Goal: Task Accomplishment & Management: Use online tool/utility

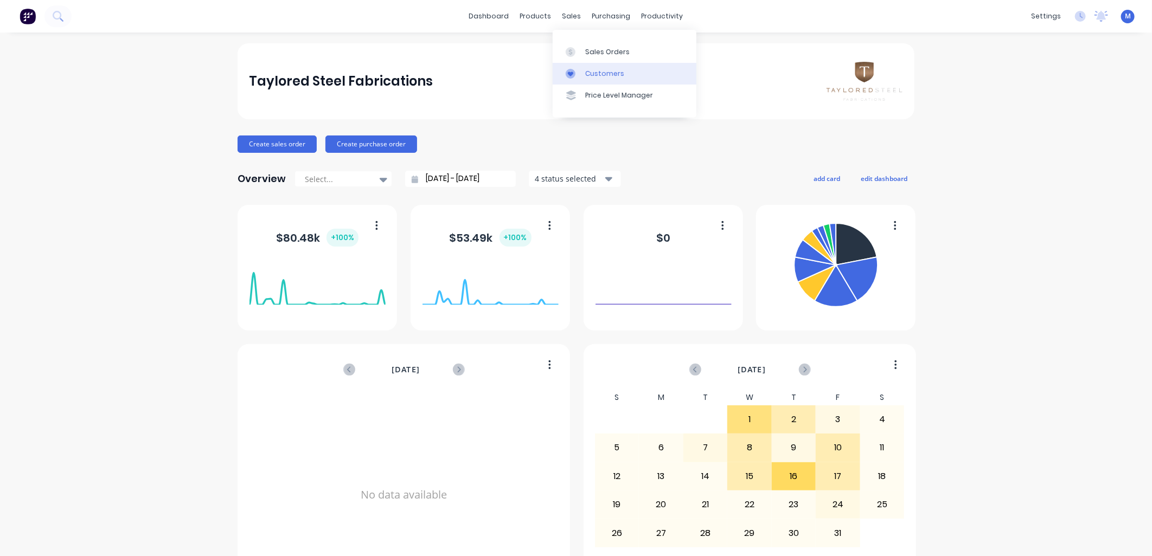
click at [587, 71] on div "Customers" at bounding box center [604, 74] width 39 height 10
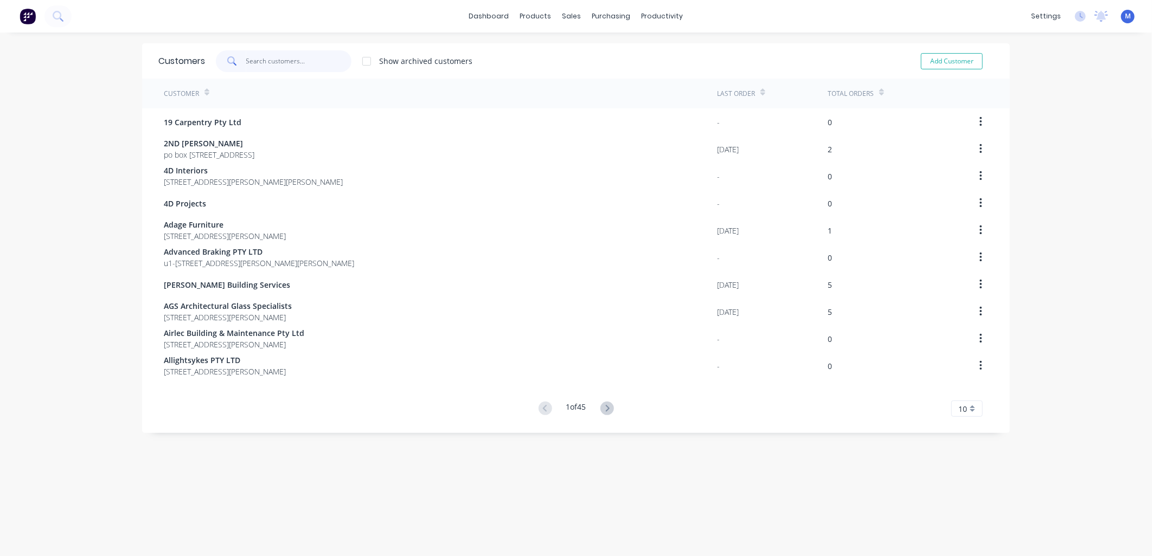
click at [307, 63] on input "text" at bounding box center [299, 61] width 106 height 22
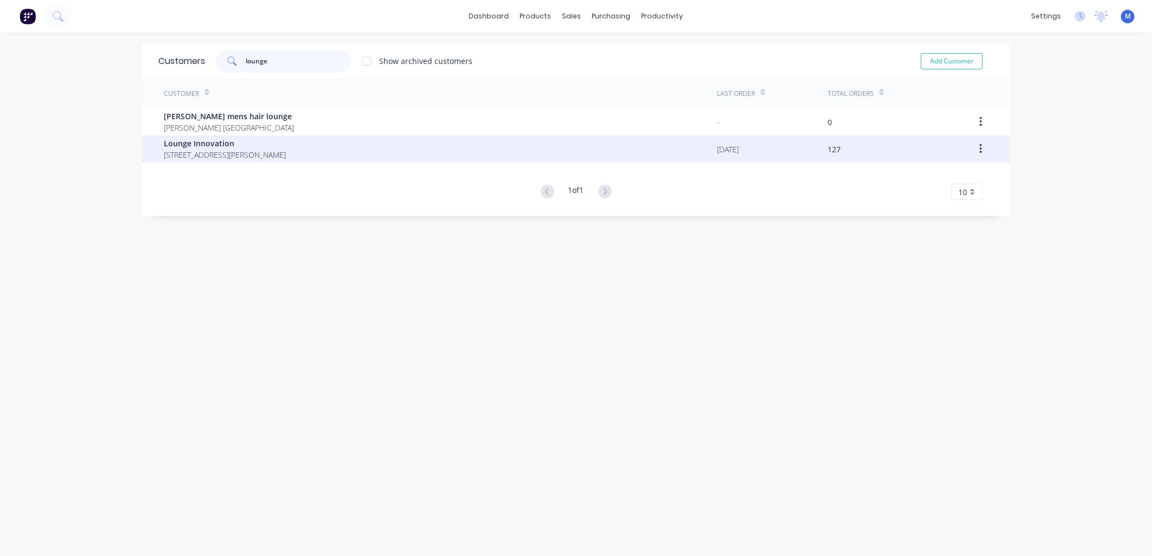
type input "lounge"
click at [219, 145] on span "Lounge Innovation" at bounding box center [225, 143] width 122 height 11
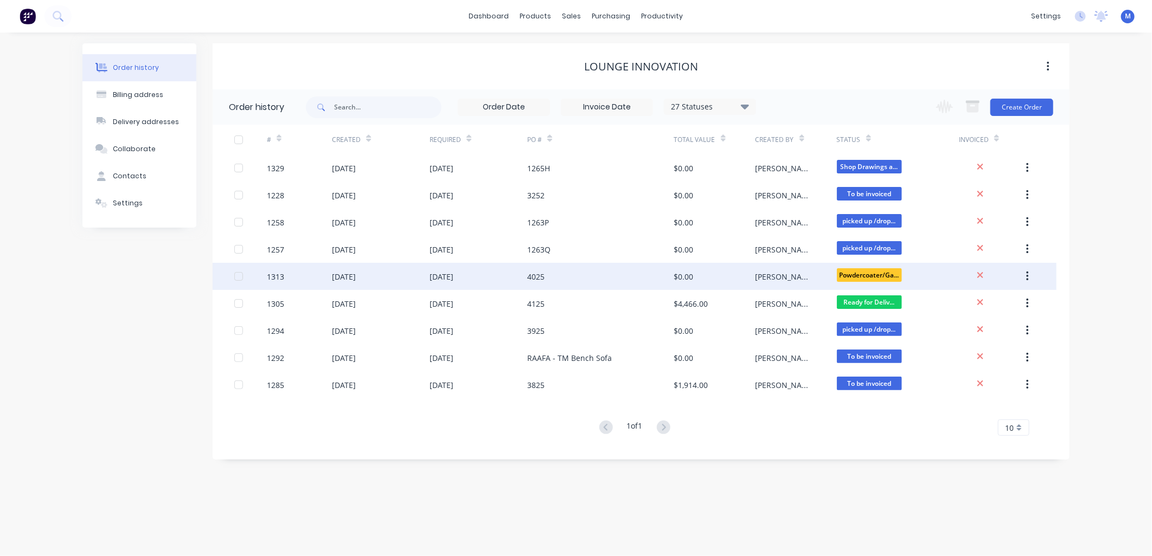
click at [538, 278] on div "4025" at bounding box center [535, 276] width 17 height 11
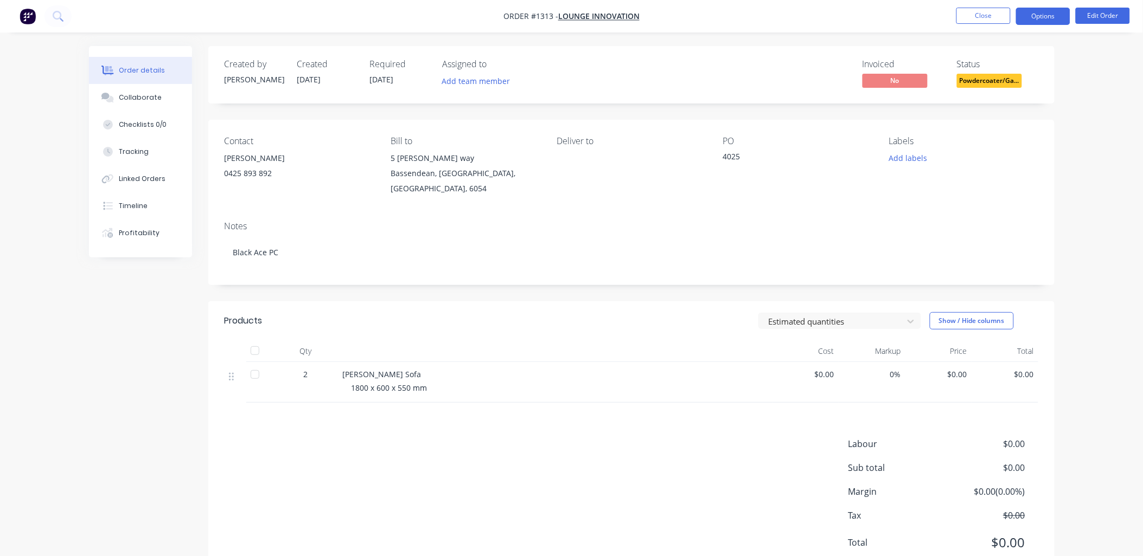
click at [1041, 17] on button "Options" at bounding box center [1043, 16] width 54 height 17
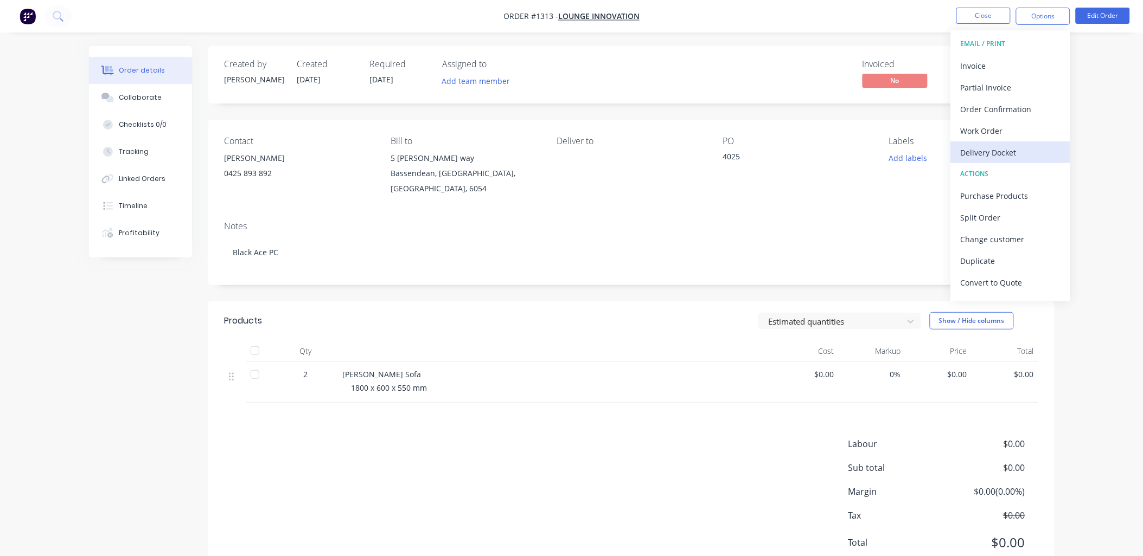
click at [1002, 150] on div "Delivery Docket" at bounding box center [1010, 153] width 100 height 16
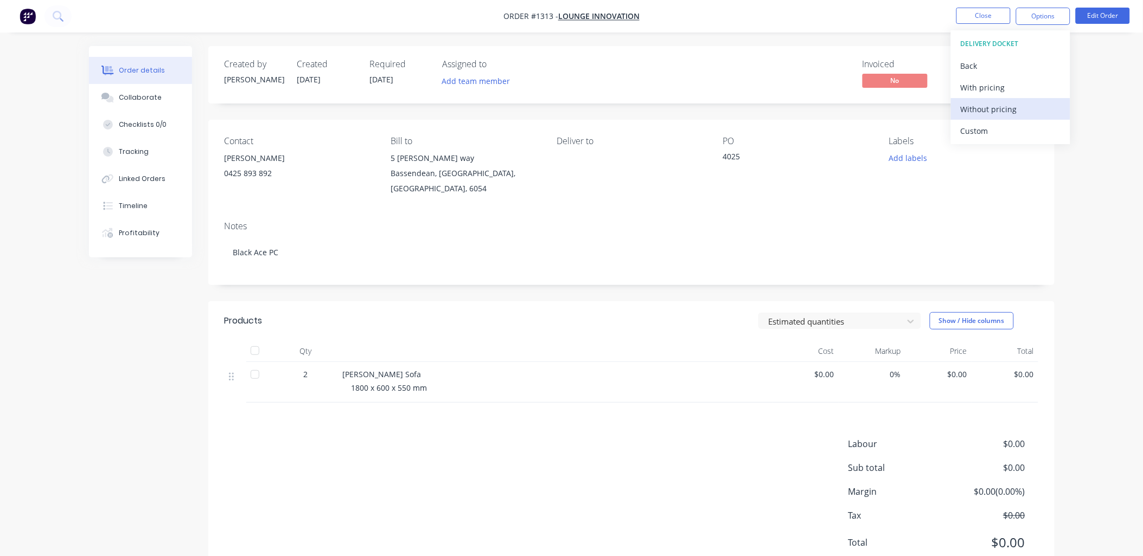
click at [984, 106] on div "Without pricing" at bounding box center [1010, 109] width 100 height 16
click at [994, 14] on button "Close" at bounding box center [983, 16] width 54 height 16
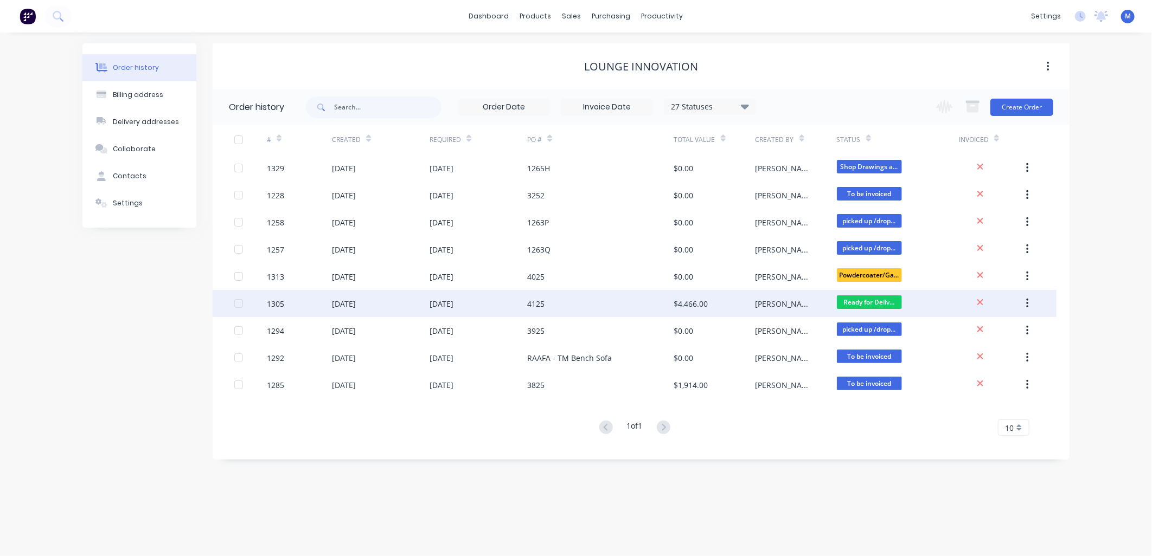
click at [886, 300] on span "Ready for Deliv..." at bounding box center [869, 303] width 65 height 14
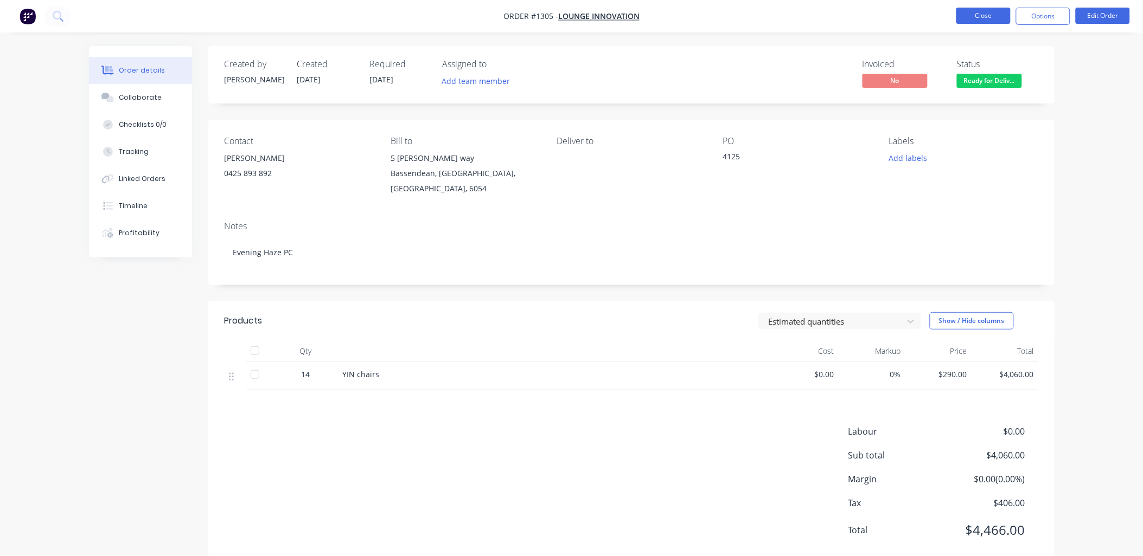
click at [1006, 15] on button "Close" at bounding box center [983, 16] width 54 height 16
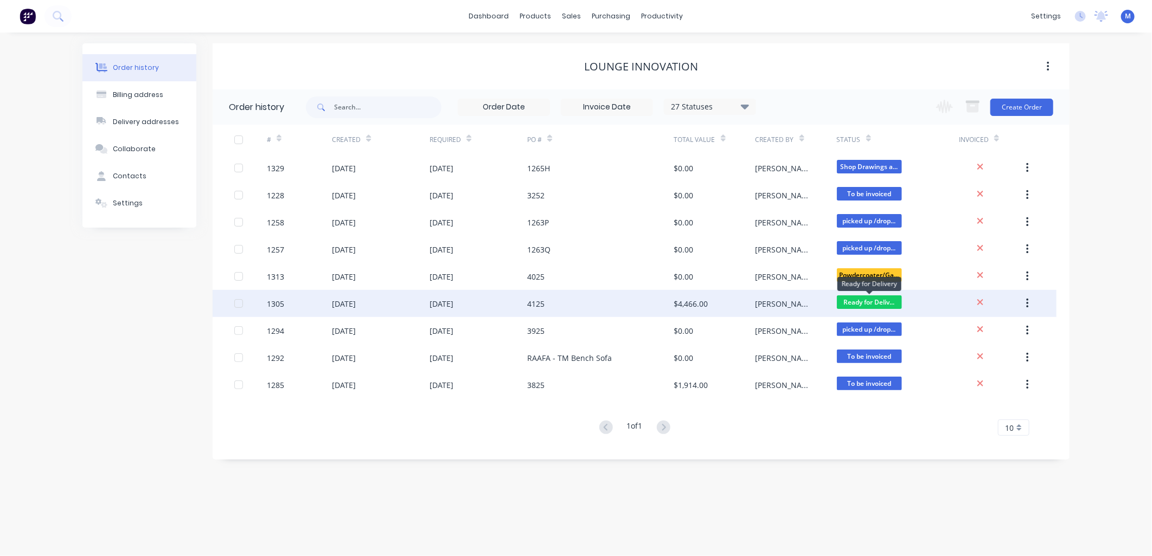
click at [851, 300] on span "Ready for Deliv..." at bounding box center [869, 303] width 65 height 14
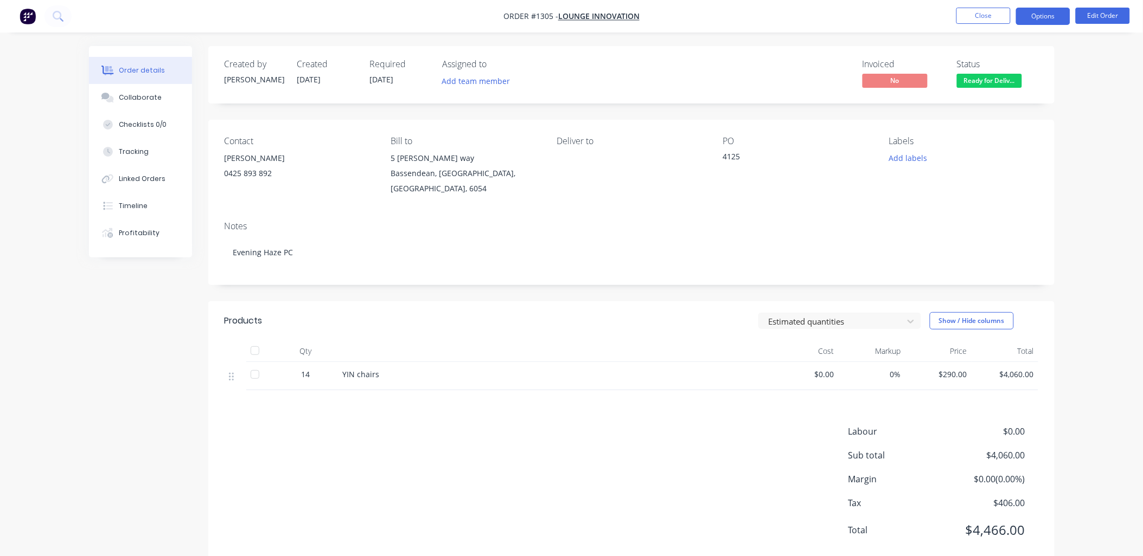
click at [1045, 15] on button "Options" at bounding box center [1043, 16] width 54 height 17
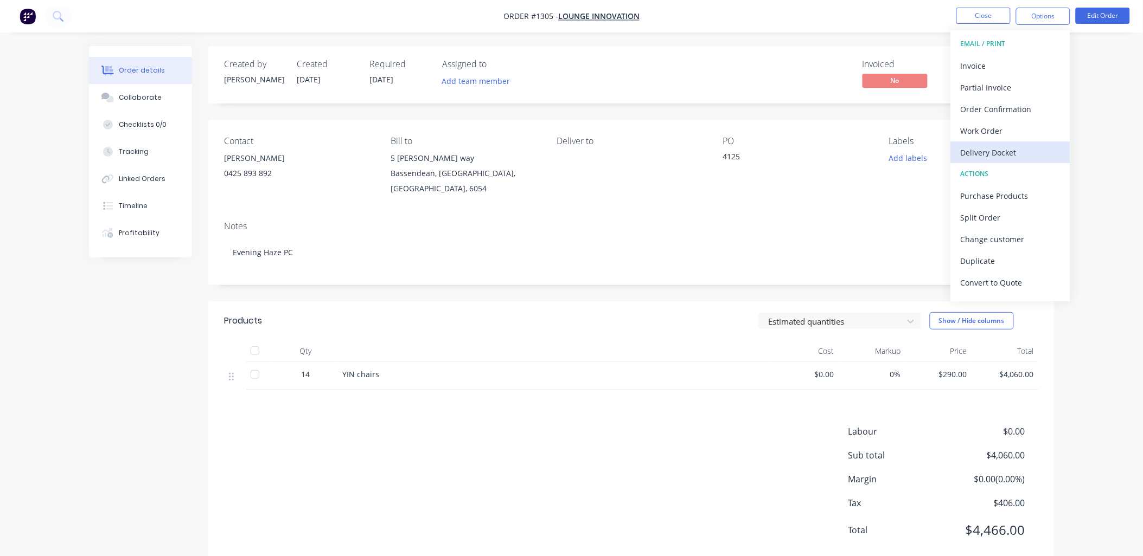
click at [1007, 149] on div "Delivery Docket" at bounding box center [1010, 153] width 100 height 16
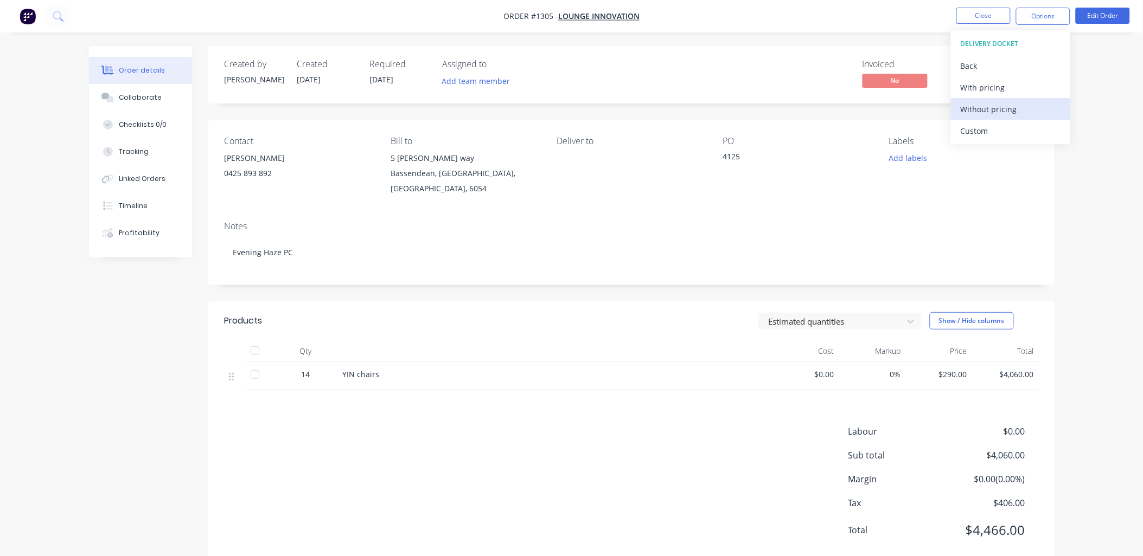
click at [988, 108] on div "Without pricing" at bounding box center [1010, 109] width 100 height 16
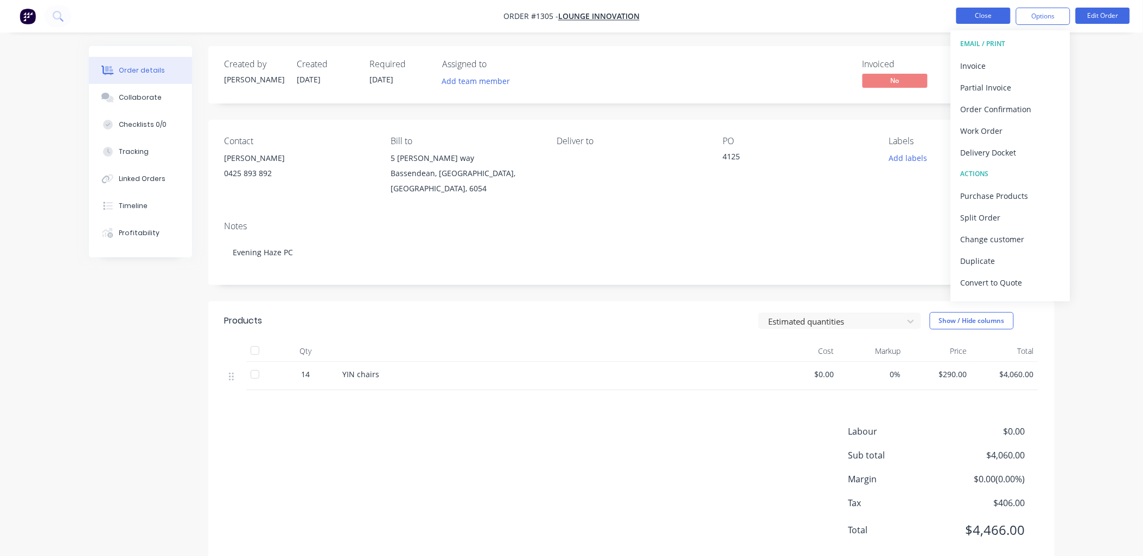
click at [967, 9] on button "Close" at bounding box center [983, 16] width 54 height 16
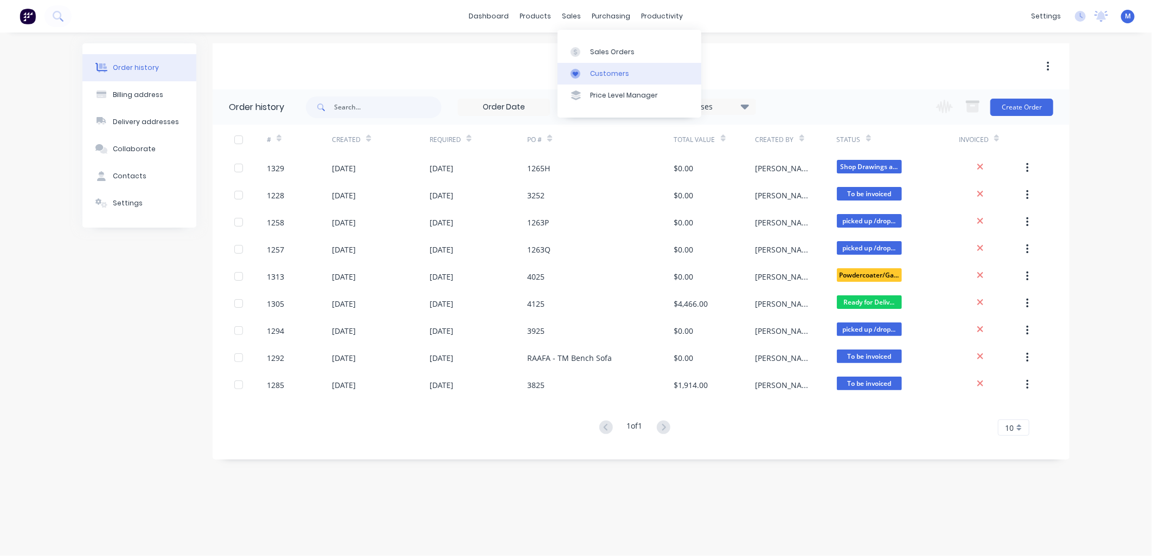
click at [587, 67] on link "Customers" at bounding box center [630, 74] width 144 height 22
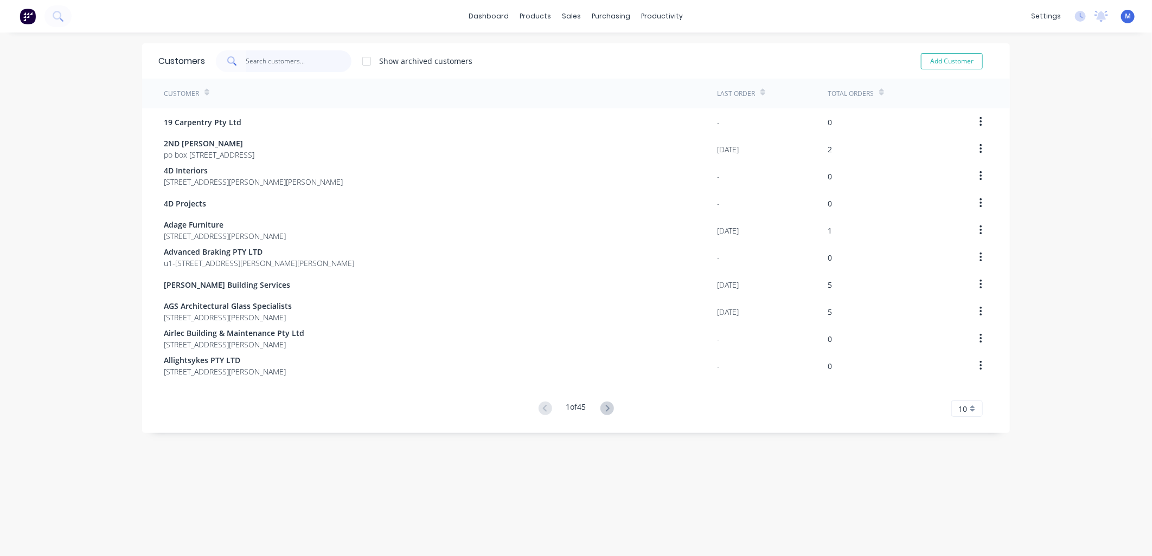
click at [259, 61] on input "text" at bounding box center [299, 61] width 106 height 22
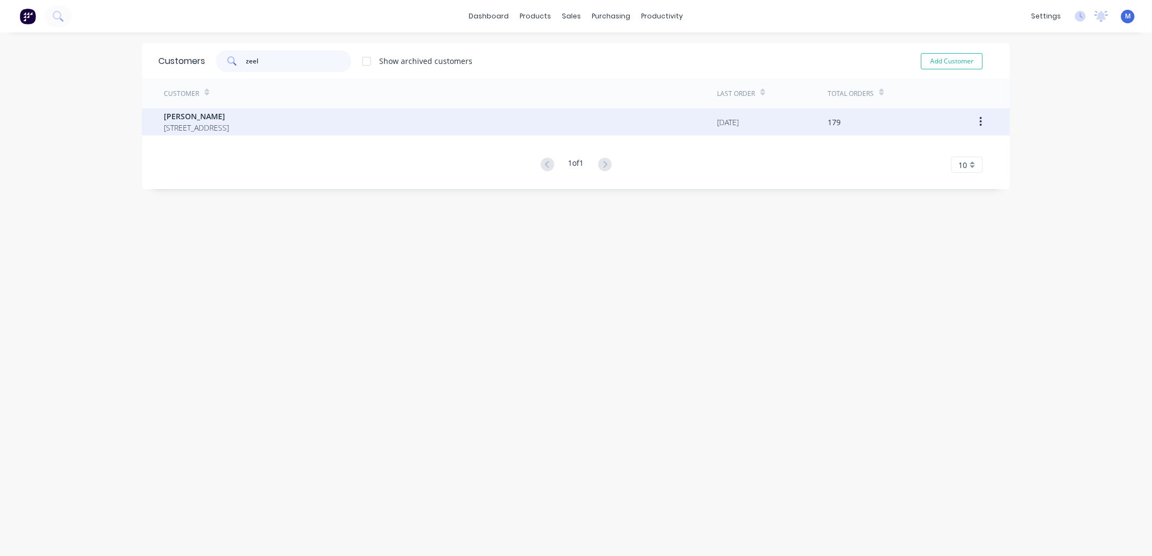
type input "zeel"
click at [229, 124] on span "[STREET_ADDRESS]" at bounding box center [196, 127] width 65 height 11
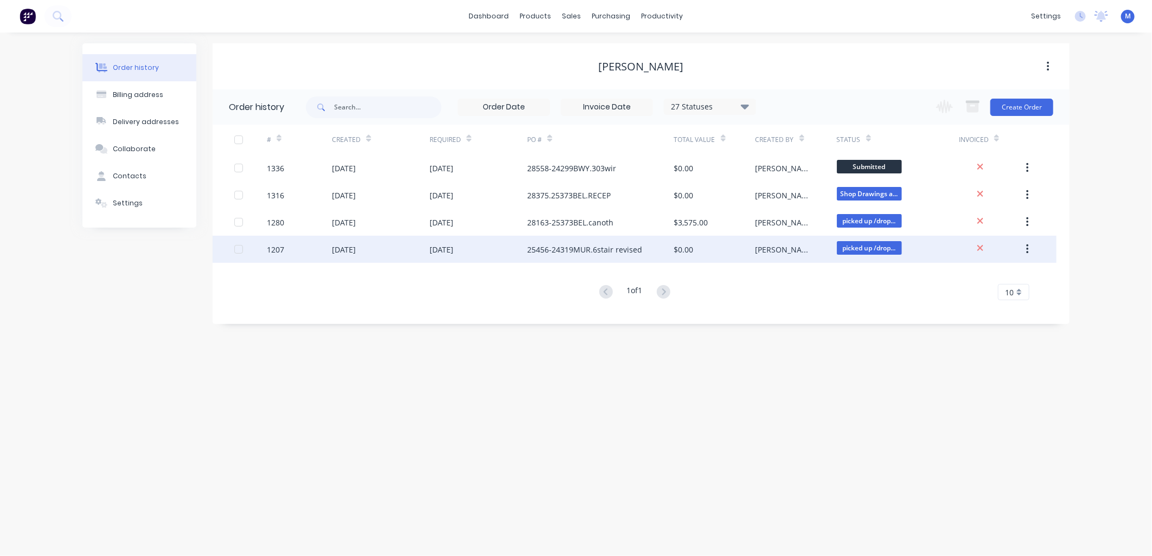
click at [623, 246] on div "25456-24319MUR.6stair revised" at bounding box center [584, 249] width 115 height 11
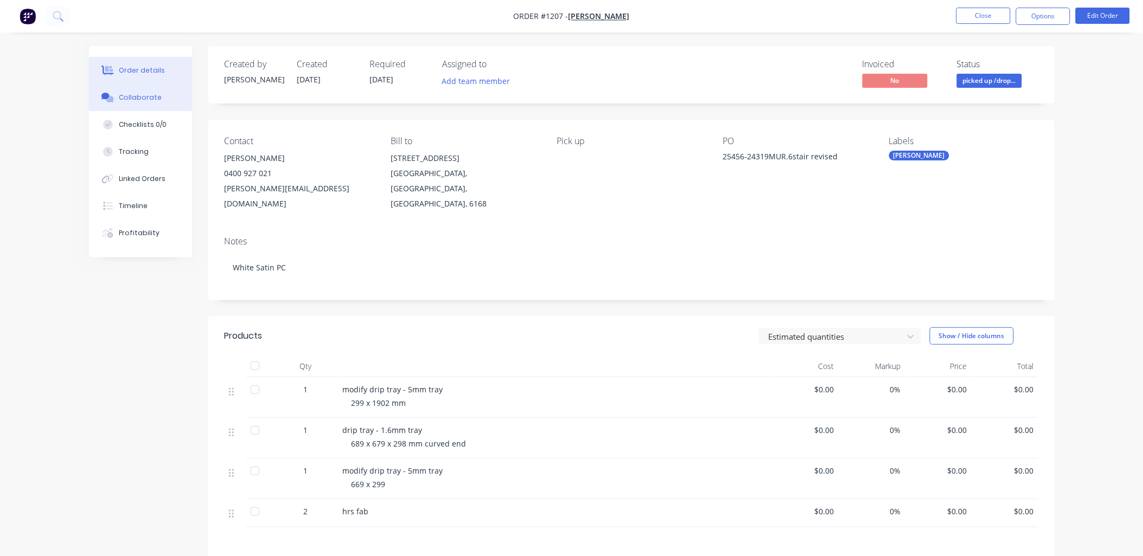
click at [143, 99] on div "Collaborate" at bounding box center [140, 98] width 43 height 10
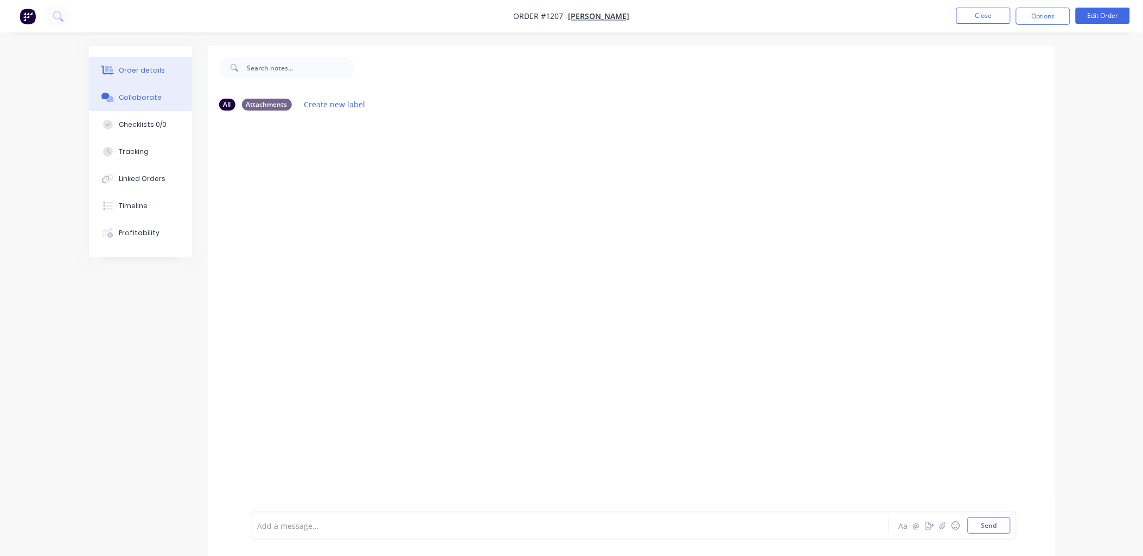
click at [142, 72] on div "Order details" at bounding box center [142, 71] width 46 height 10
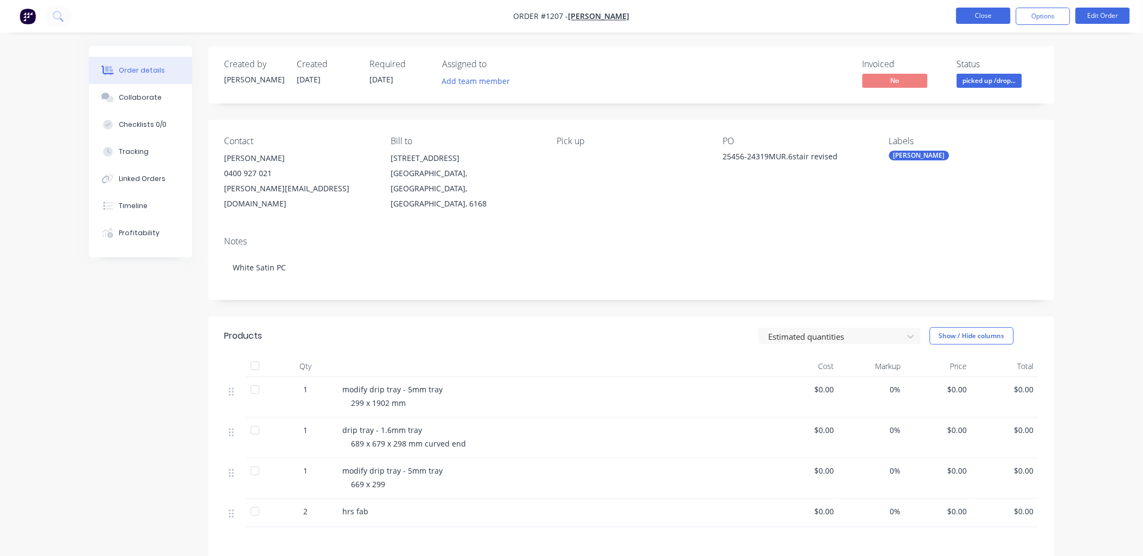
click at [991, 15] on button "Close" at bounding box center [983, 16] width 54 height 16
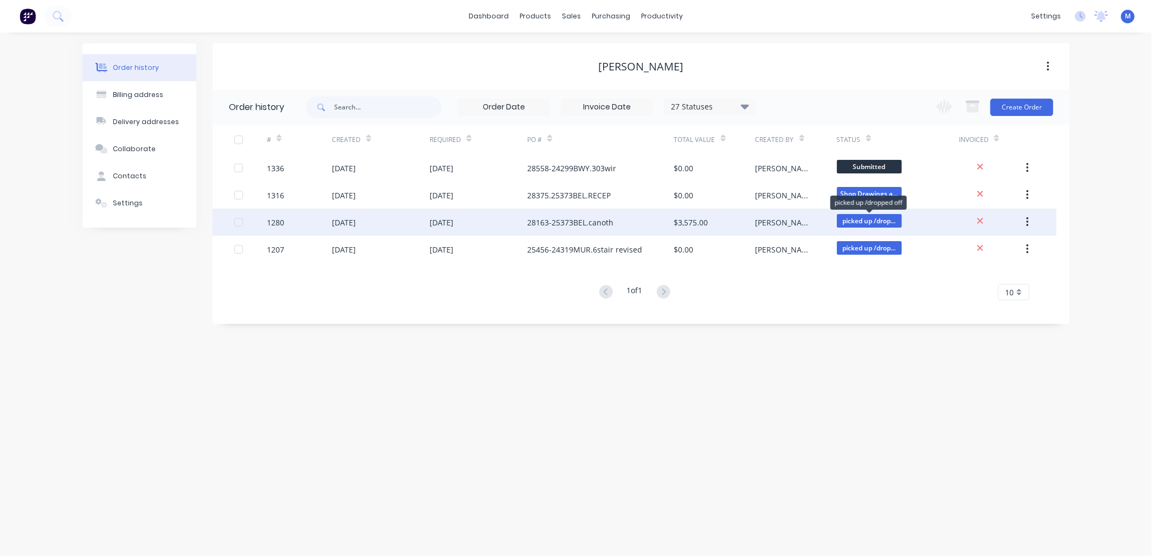
click at [848, 214] on span "picked up /drop..." at bounding box center [869, 221] width 65 height 14
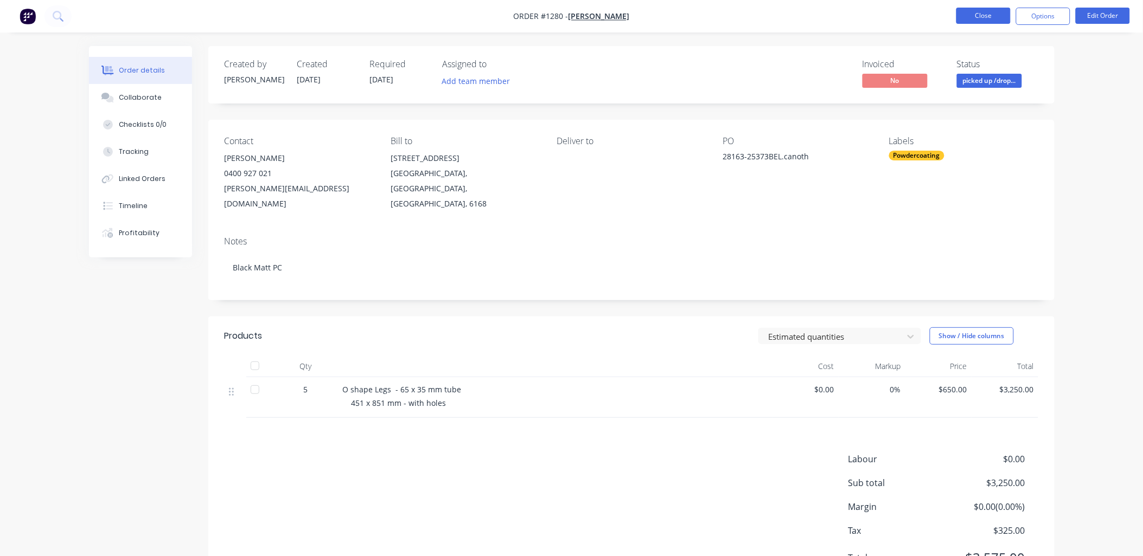
click at [992, 16] on button "Close" at bounding box center [983, 16] width 54 height 16
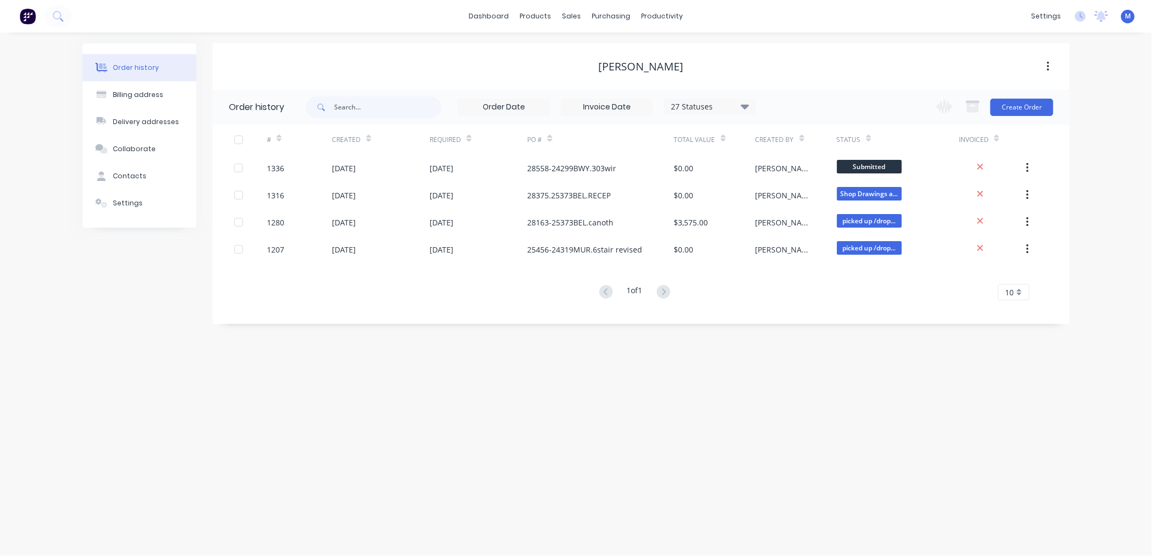
click at [753, 107] on div "27 Statuses" at bounding box center [709, 107] width 91 height 12
click at [799, 253] on label at bounding box center [799, 253] width 0 height 0
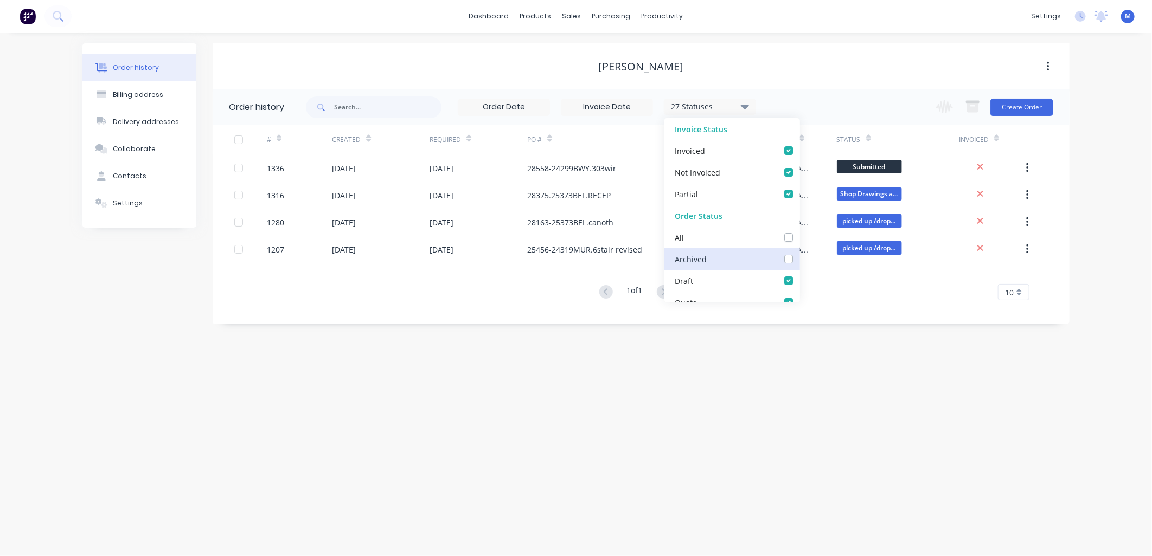
click at [799, 258] on input "checkbox" at bounding box center [803, 258] width 9 height 10
checkbox input "true"
click at [822, 78] on div "[PERSON_NAME]" at bounding box center [641, 66] width 857 height 46
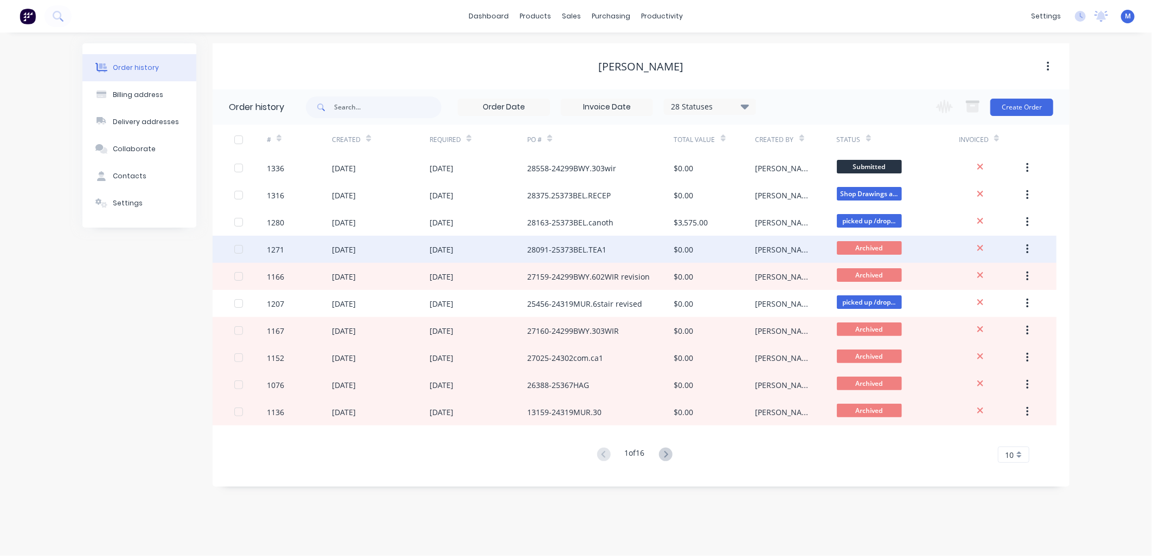
click at [580, 250] on div "28091-25373BEL.TEA1" at bounding box center [566, 249] width 79 height 11
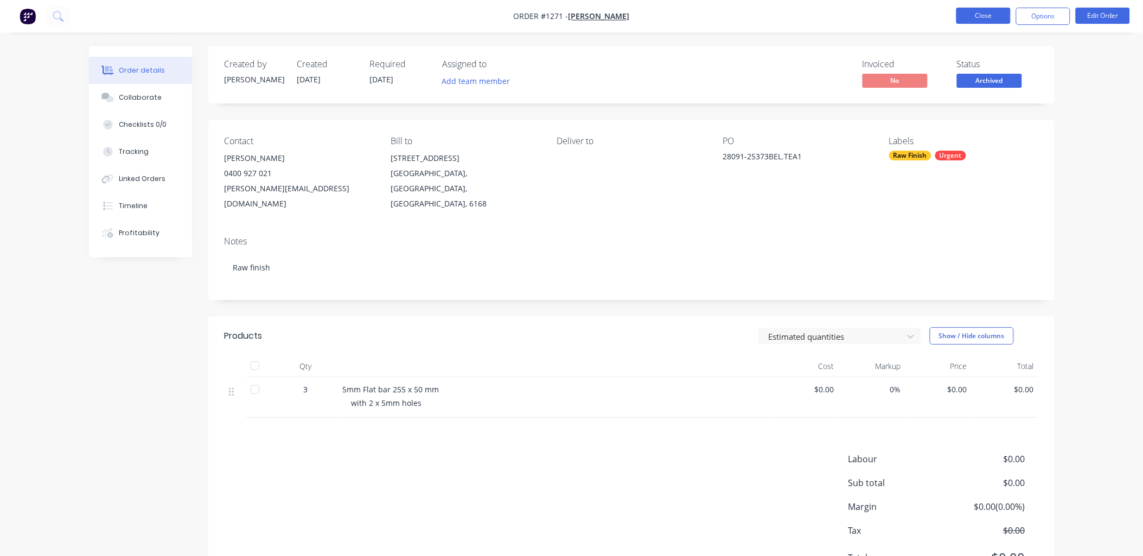
click at [969, 17] on button "Close" at bounding box center [983, 16] width 54 height 16
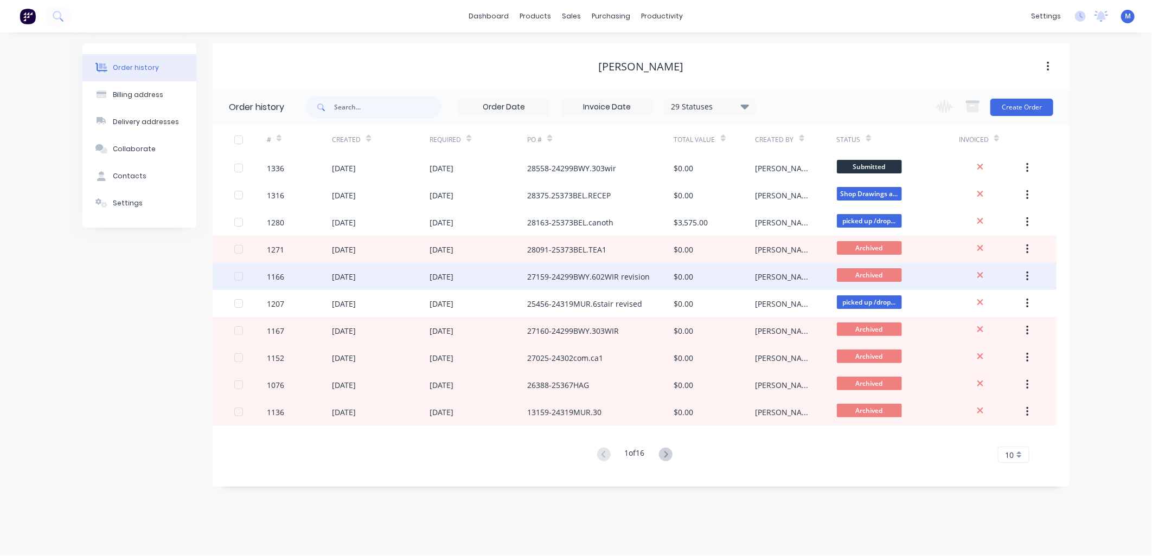
click at [684, 274] on div "$0.00" at bounding box center [684, 276] width 20 height 11
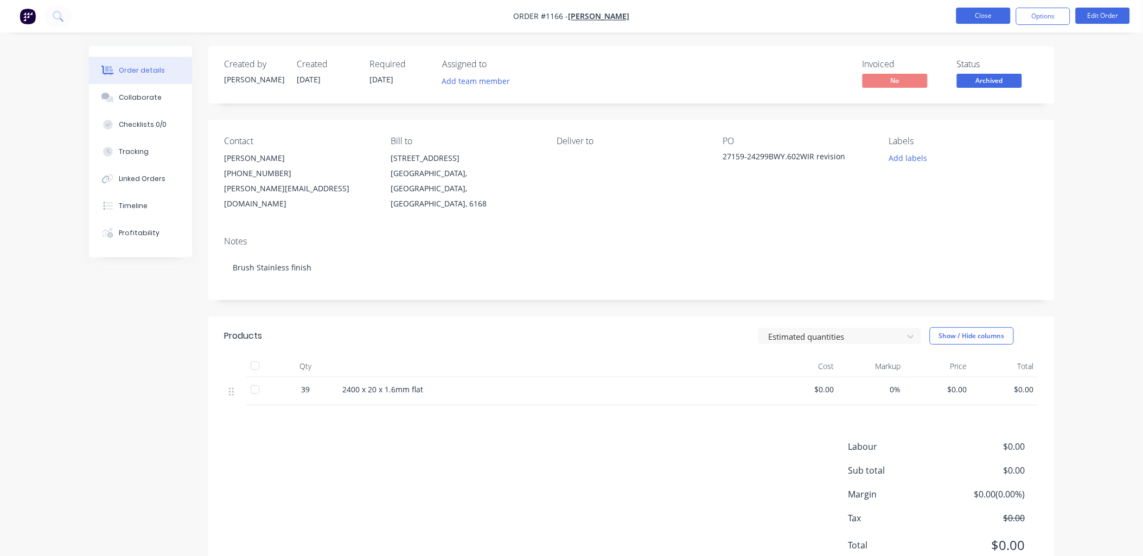
click at [971, 13] on button "Close" at bounding box center [983, 16] width 54 height 16
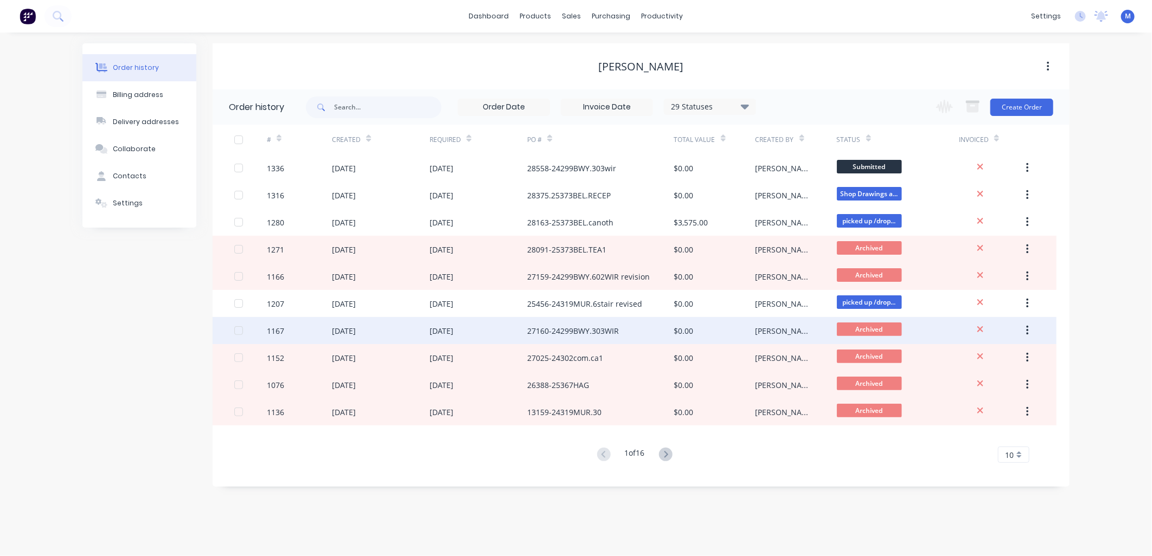
click at [768, 332] on div "[PERSON_NAME]" at bounding box center [785, 330] width 60 height 11
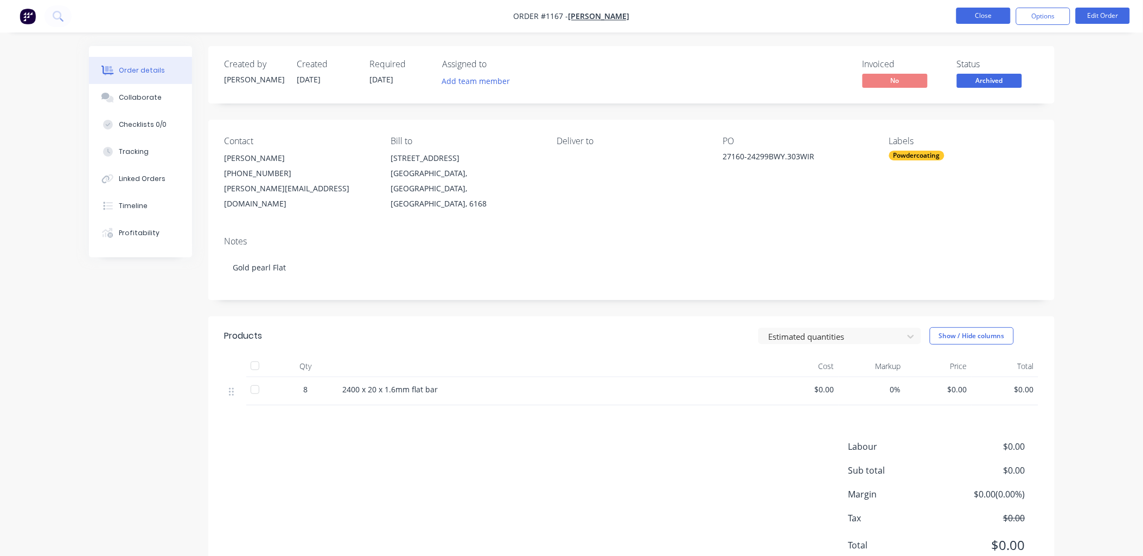
click at [988, 14] on button "Close" at bounding box center [983, 16] width 54 height 16
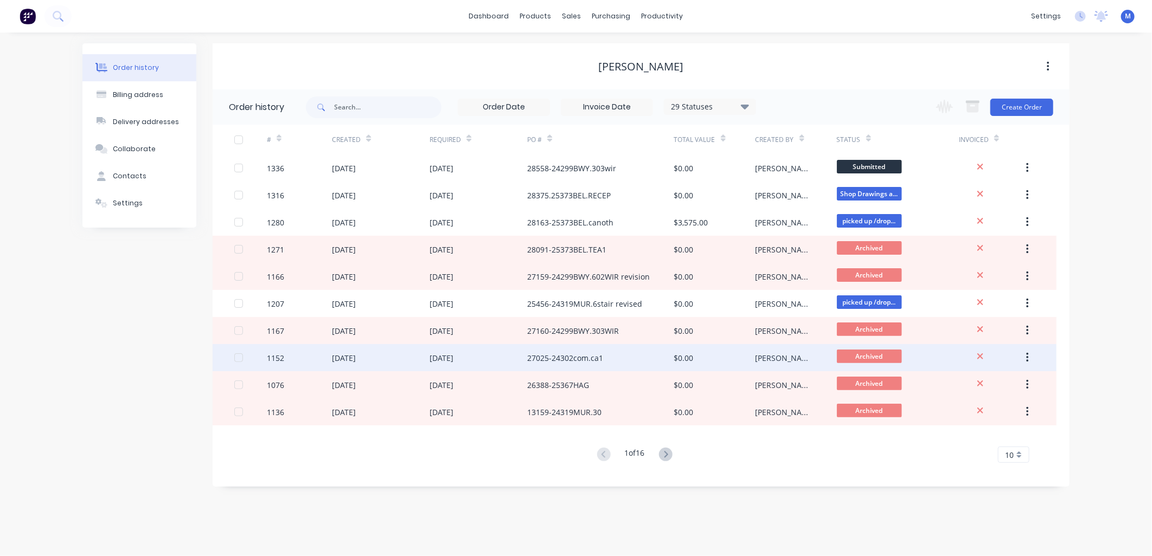
click at [688, 356] on div "$0.00" at bounding box center [684, 358] width 20 height 11
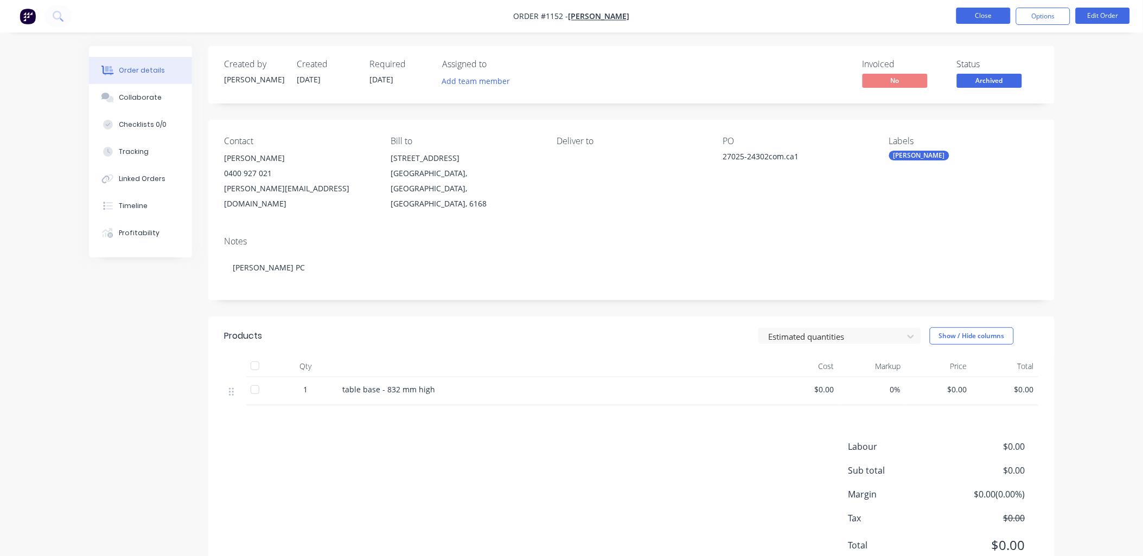
click at [973, 19] on button "Close" at bounding box center [983, 16] width 54 height 16
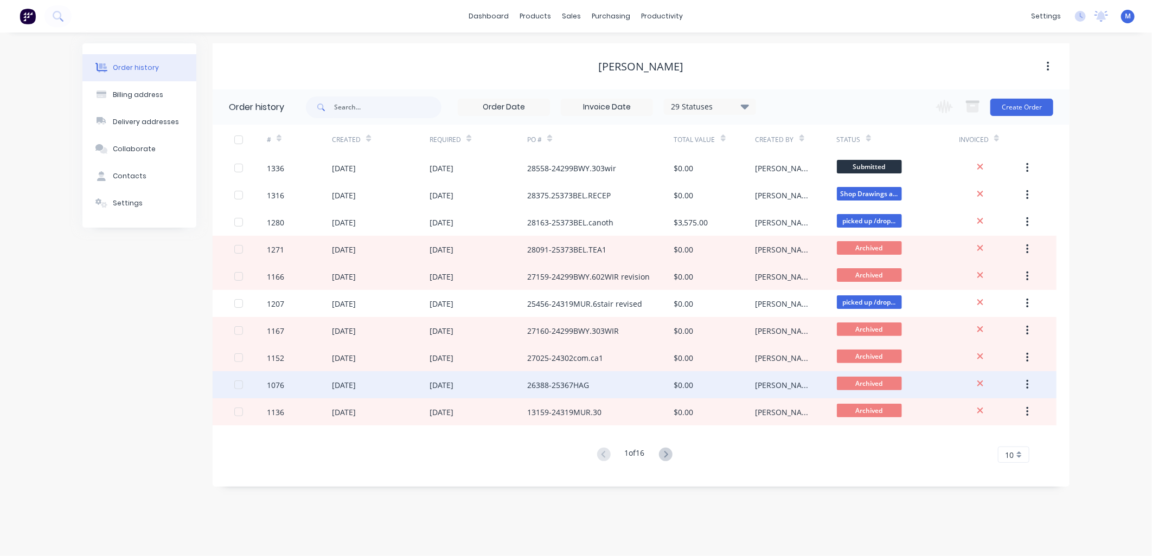
click at [695, 386] on div "$0.00" at bounding box center [714, 385] width 81 height 27
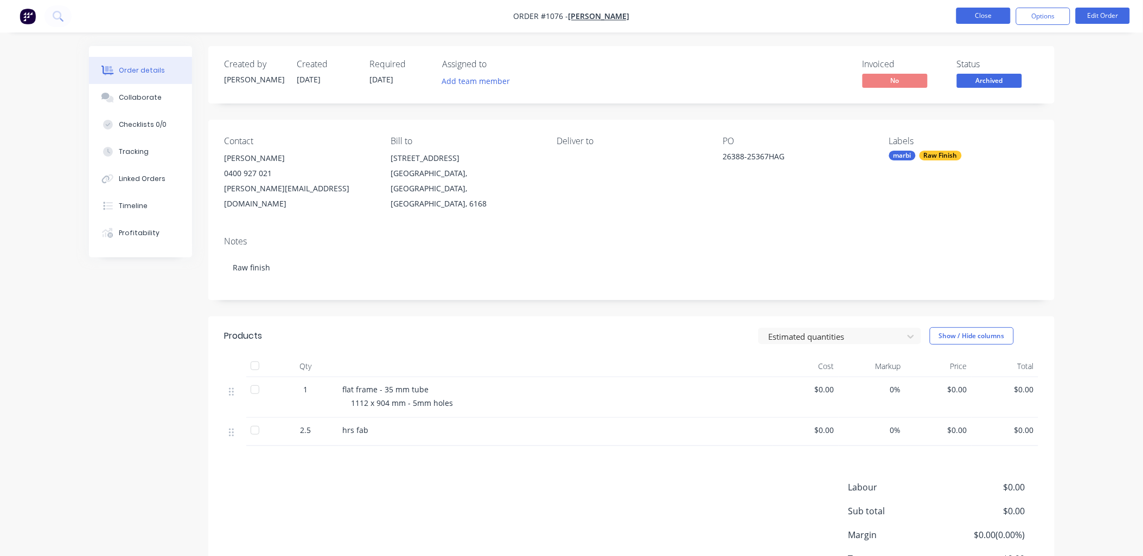
click at [965, 14] on button "Close" at bounding box center [983, 16] width 54 height 16
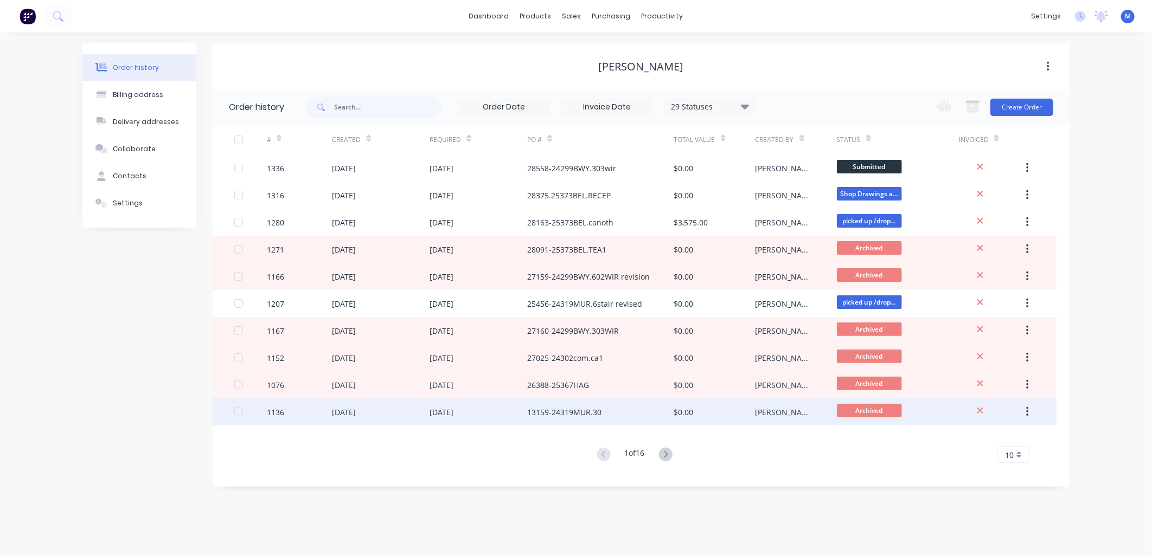
click at [768, 411] on div "[PERSON_NAME]" at bounding box center [785, 412] width 60 height 11
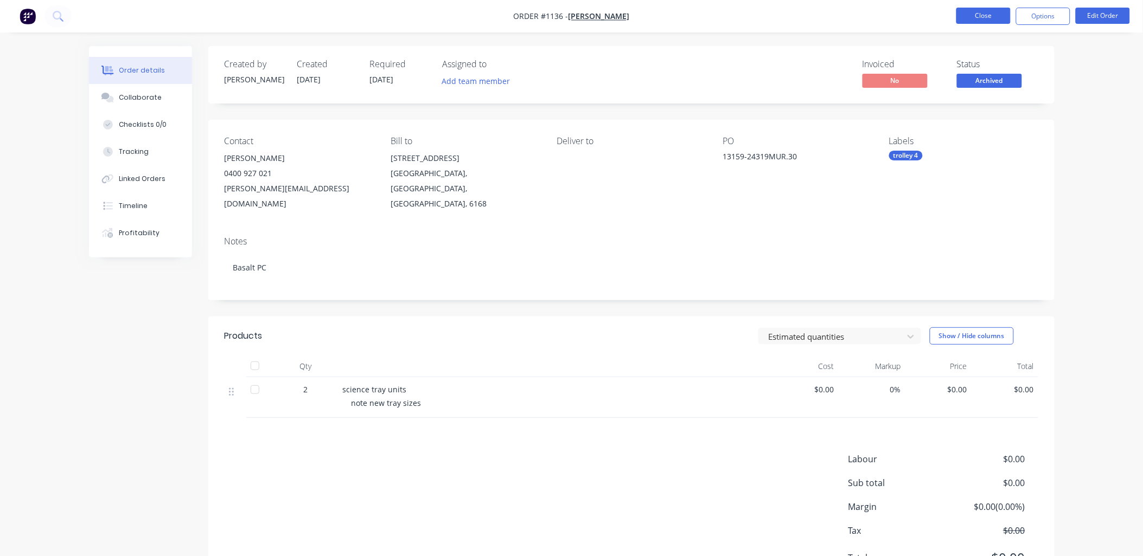
click at [971, 8] on button "Close" at bounding box center [983, 16] width 54 height 16
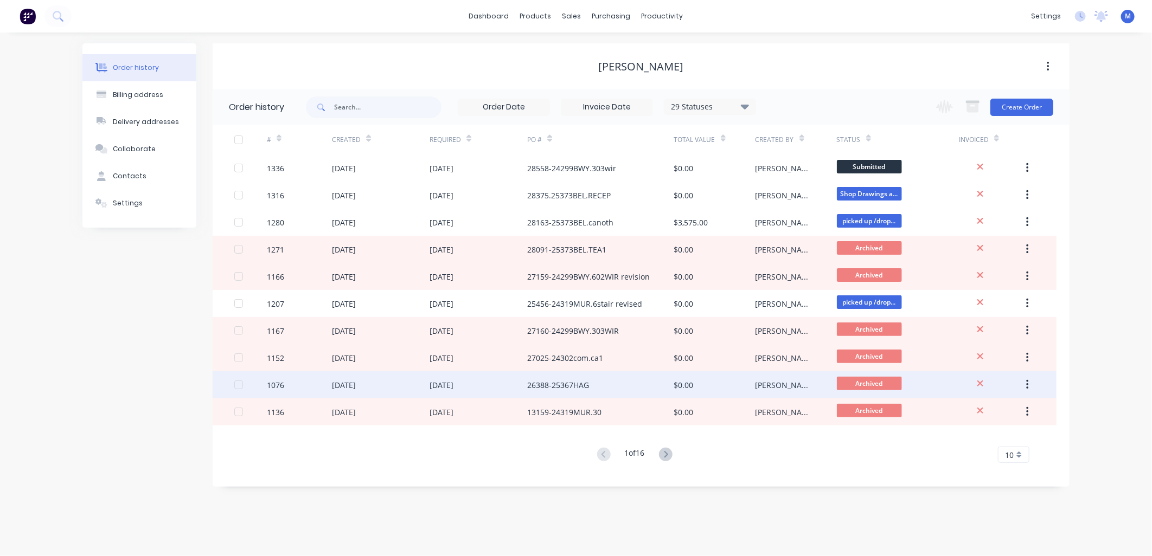
click at [767, 382] on div "[PERSON_NAME]" at bounding box center [785, 385] width 60 height 11
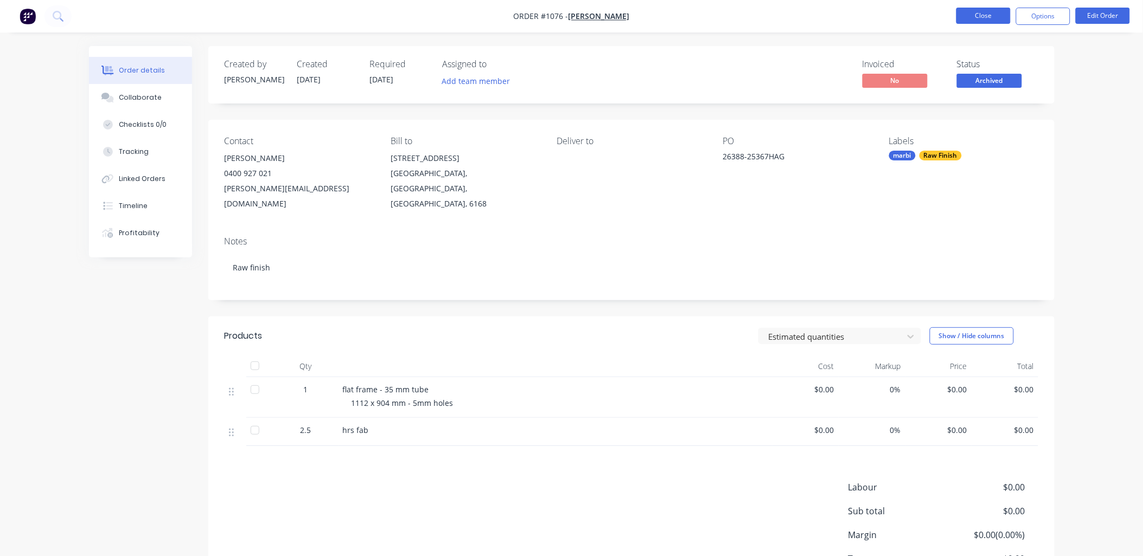
click at [977, 9] on button "Close" at bounding box center [983, 16] width 54 height 16
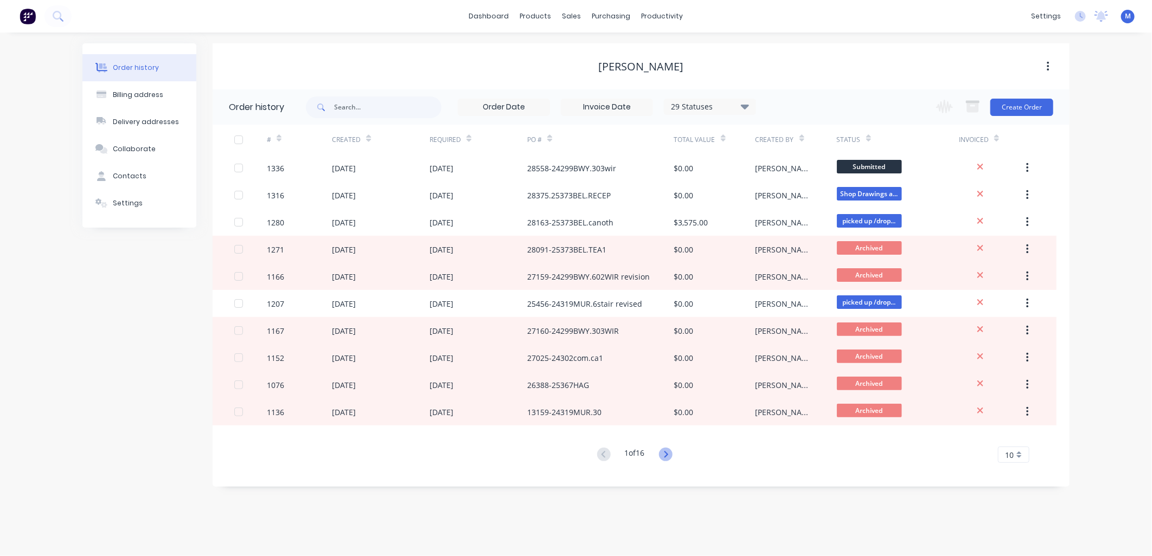
click at [661, 454] on icon at bounding box center [666, 455] width 14 height 14
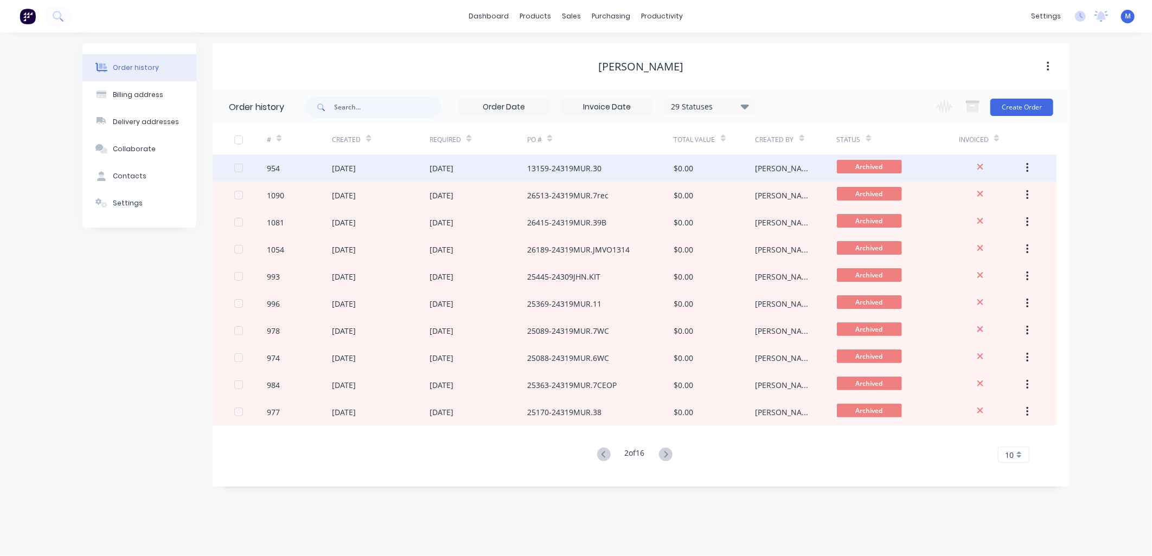
click at [559, 171] on div "13159-24319MUR.30" at bounding box center [564, 168] width 74 height 11
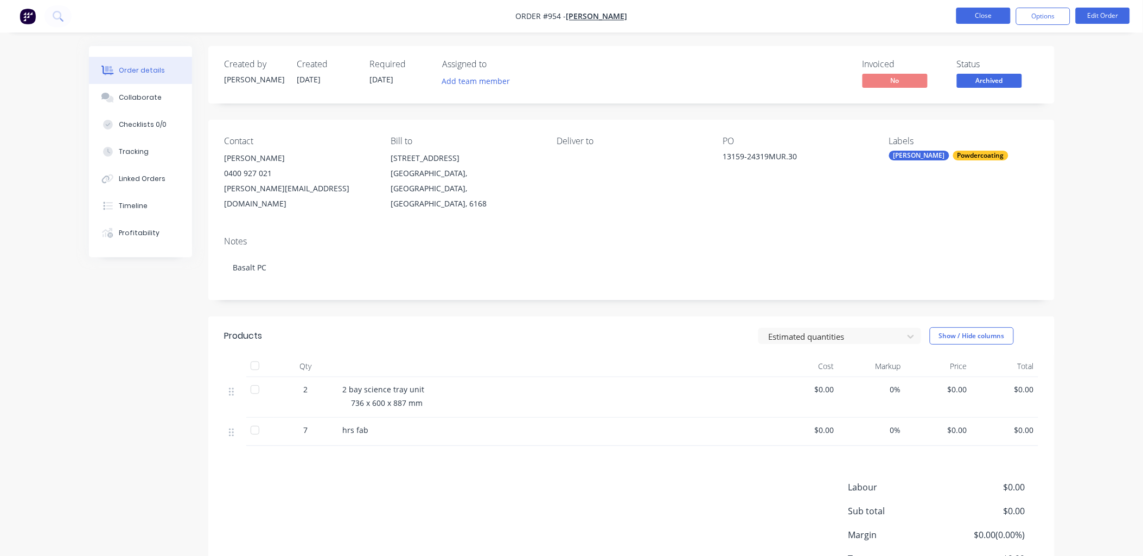
click at [995, 9] on button "Close" at bounding box center [983, 16] width 54 height 16
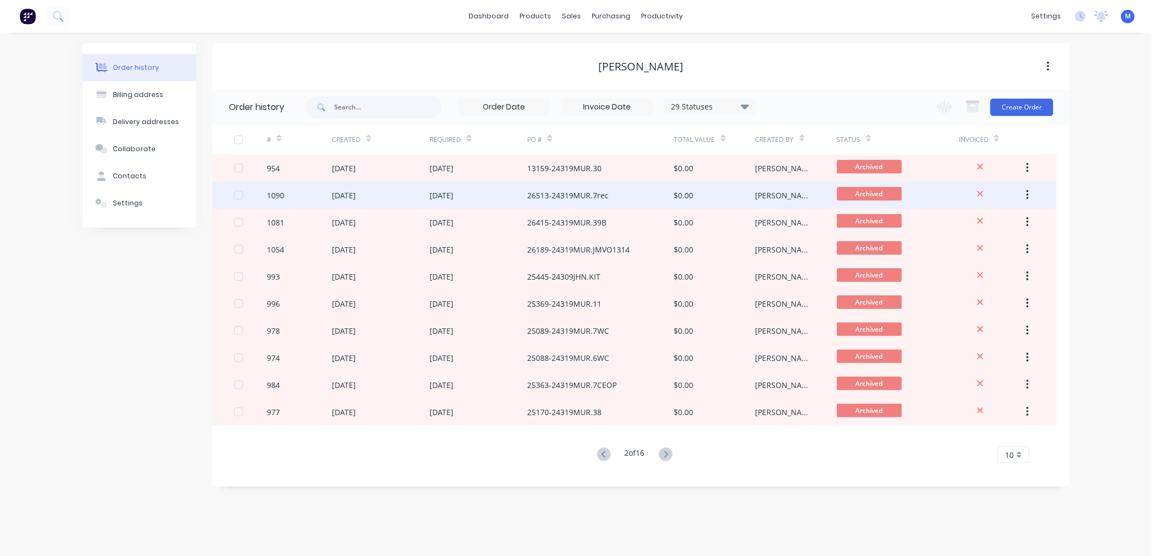
click at [860, 191] on span "Archived" at bounding box center [869, 194] width 65 height 14
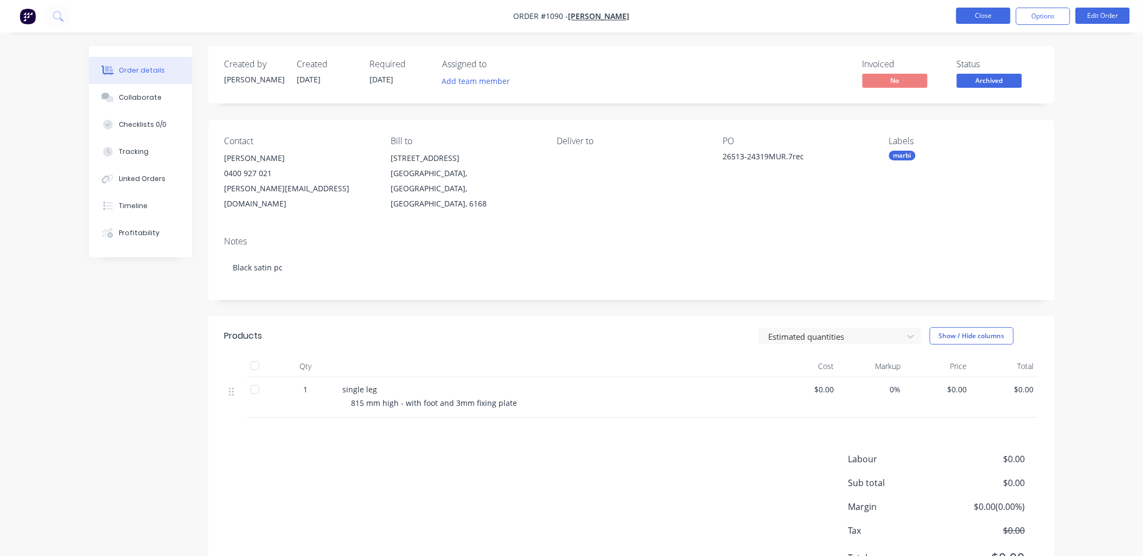
click at [977, 15] on button "Close" at bounding box center [983, 16] width 54 height 16
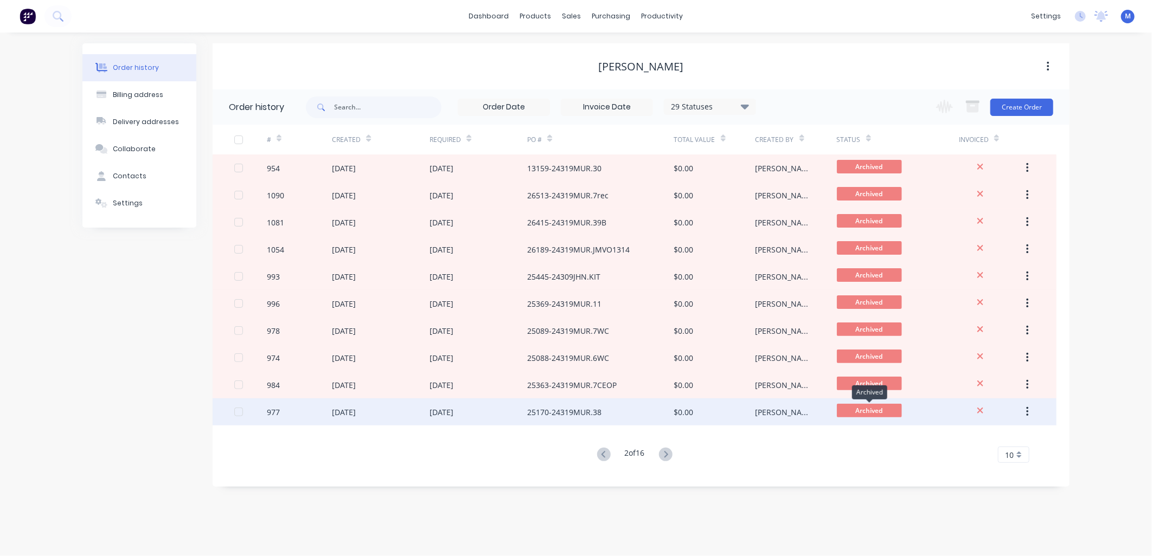
click at [867, 408] on span "Archived" at bounding box center [869, 411] width 65 height 14
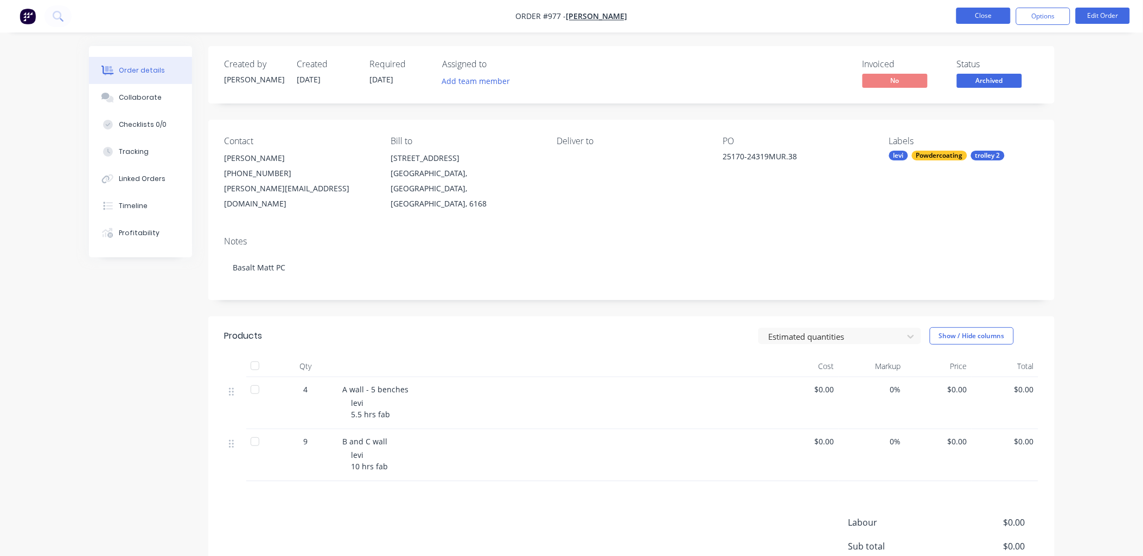
click at [985, 19] on button "Close" at bounding box center [983, 16] width 54 height 16
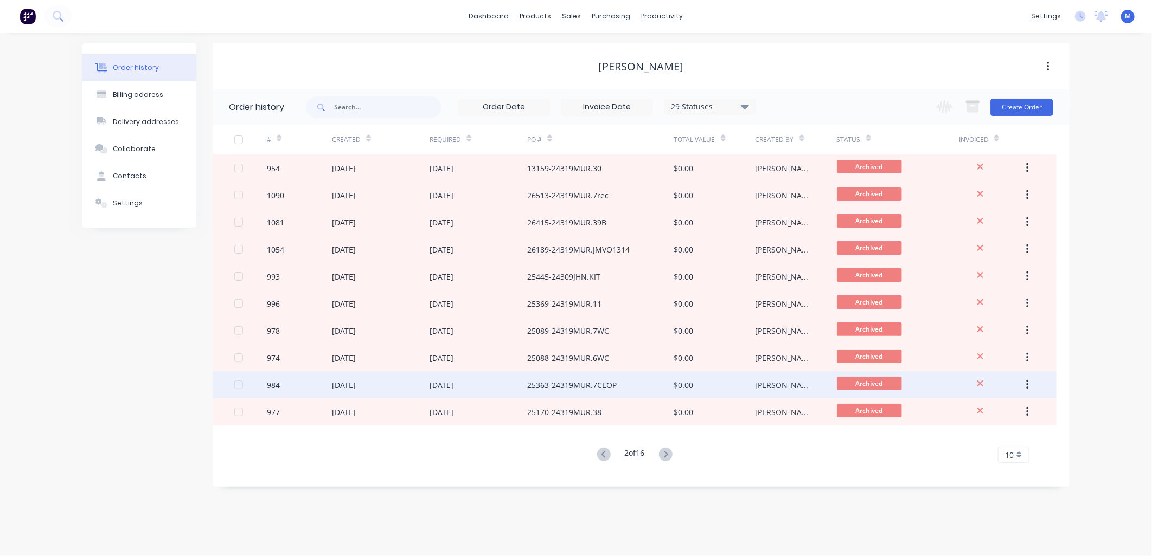
click at [871, 384] on span "Archived" at bounding box center [869, 384] width 65 height 14
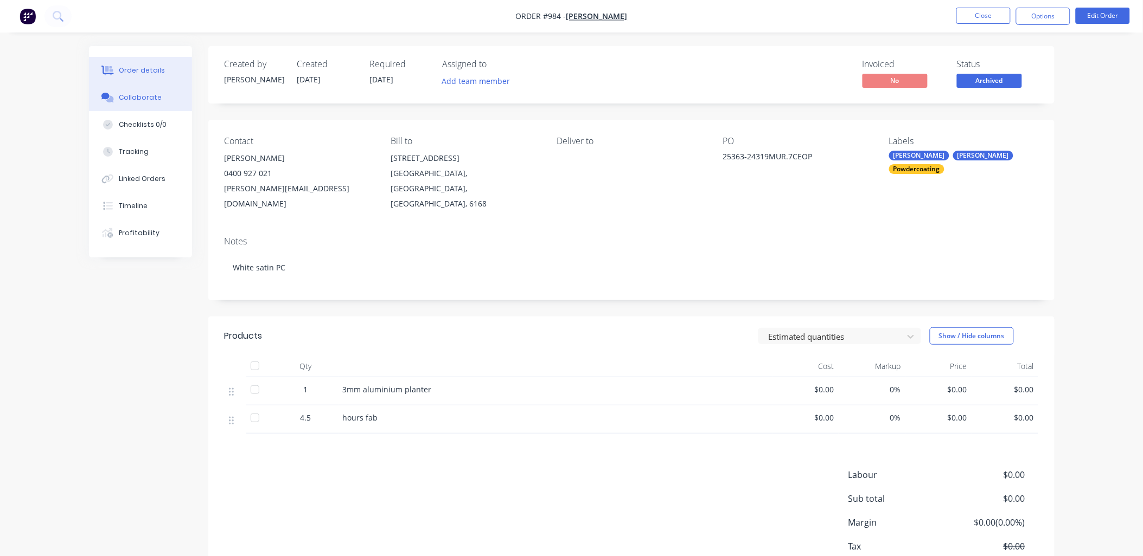
click at [147, 93] on div "Collaborate" at bounding box center [140, 98] width 43 height 10
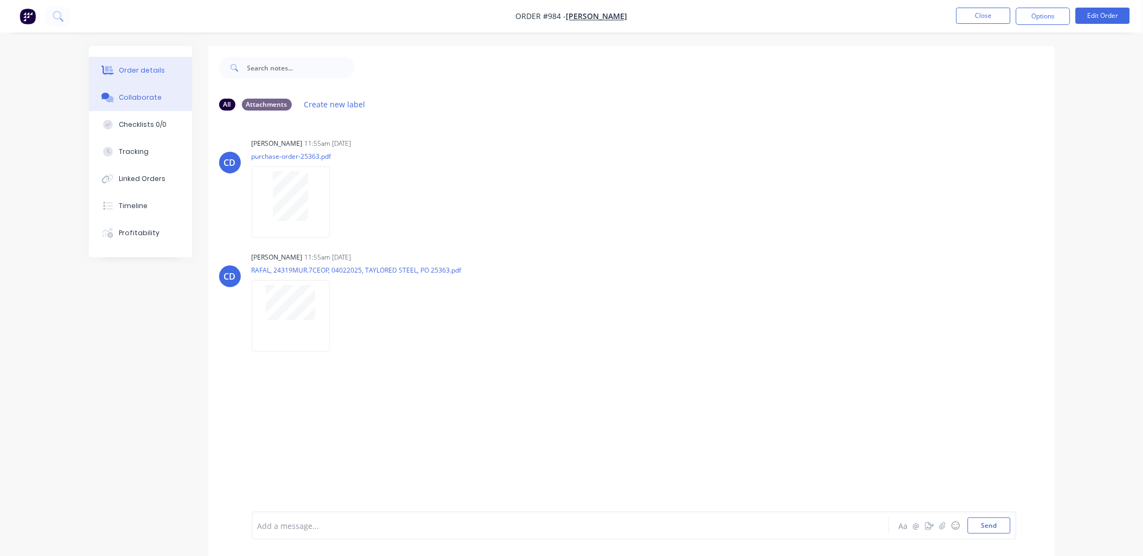
click at [145, 64] on button "Order details" at bounding box center [140, 70] width 103 height 27
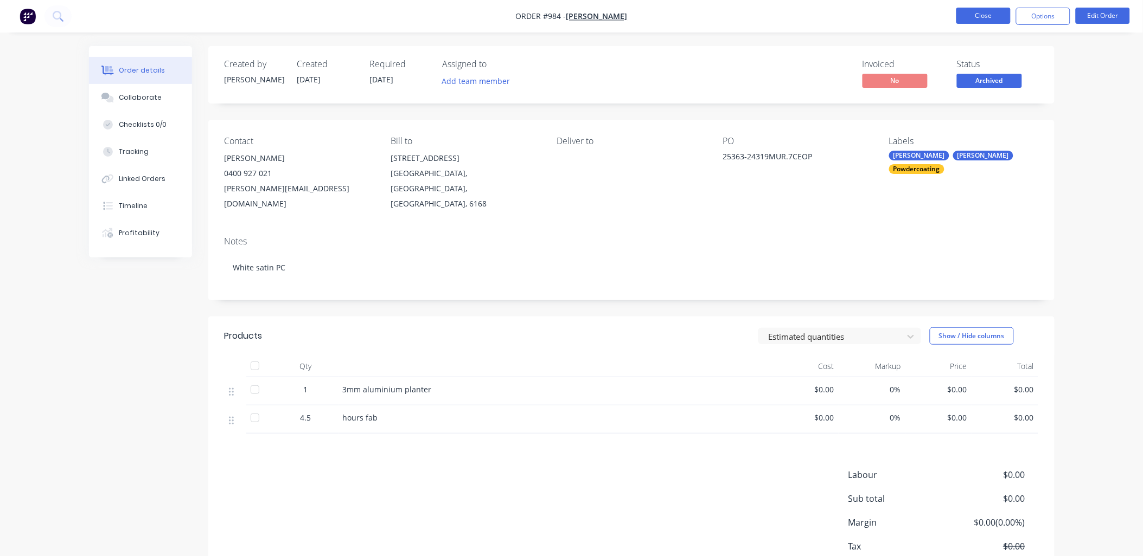
click at [985, 20] on button "Close" at bounding box center [983, 16] width 54 height 16
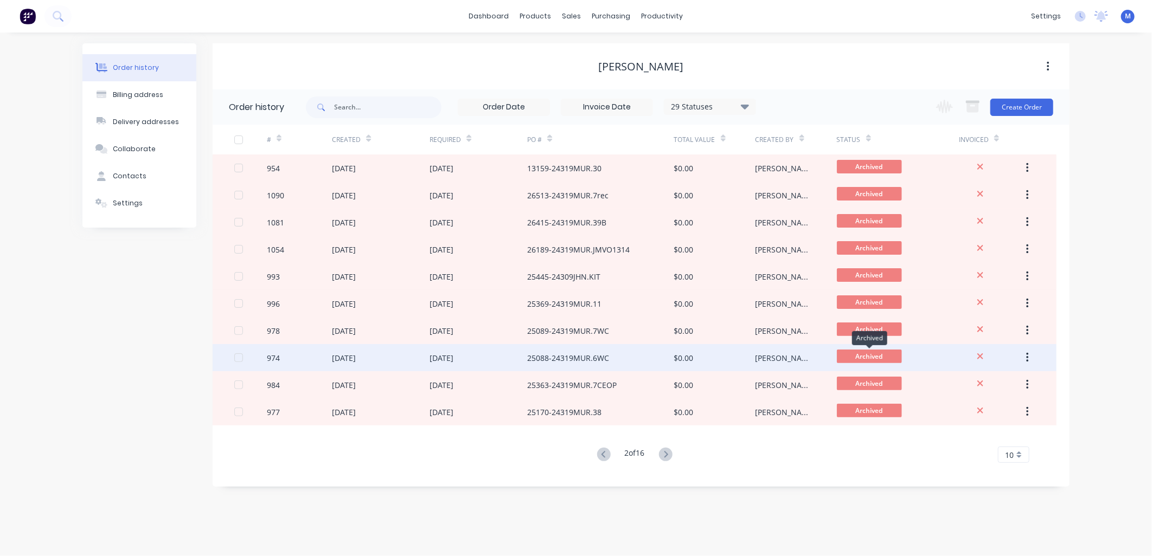
click at [864, 354] on span "Archived" at bounding box center [869, 357] width 65 height 14
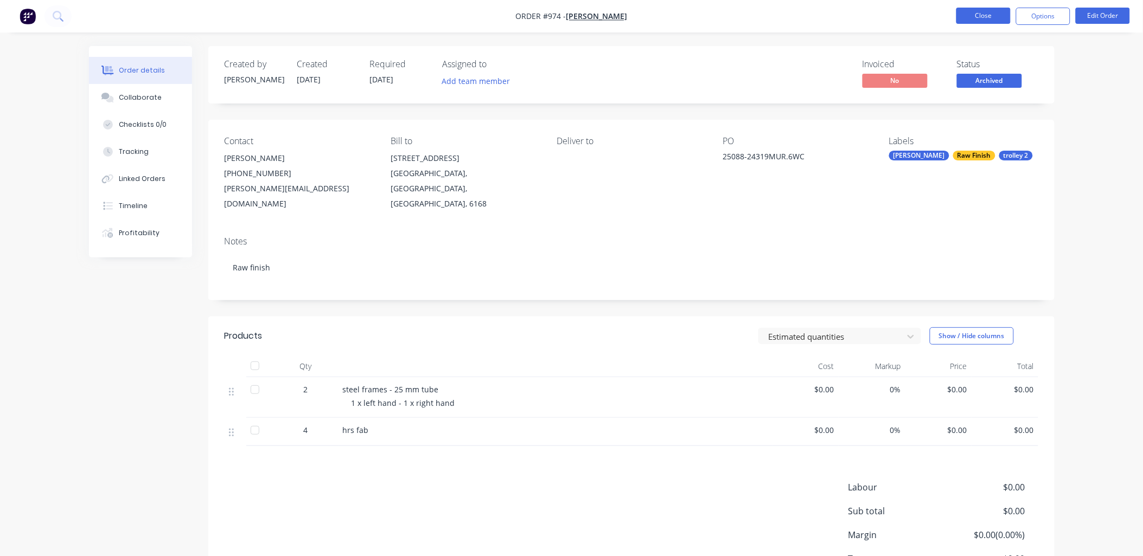
click at [972, 16] on button "Close" at bounding box center [983, 16] width 54 height 16
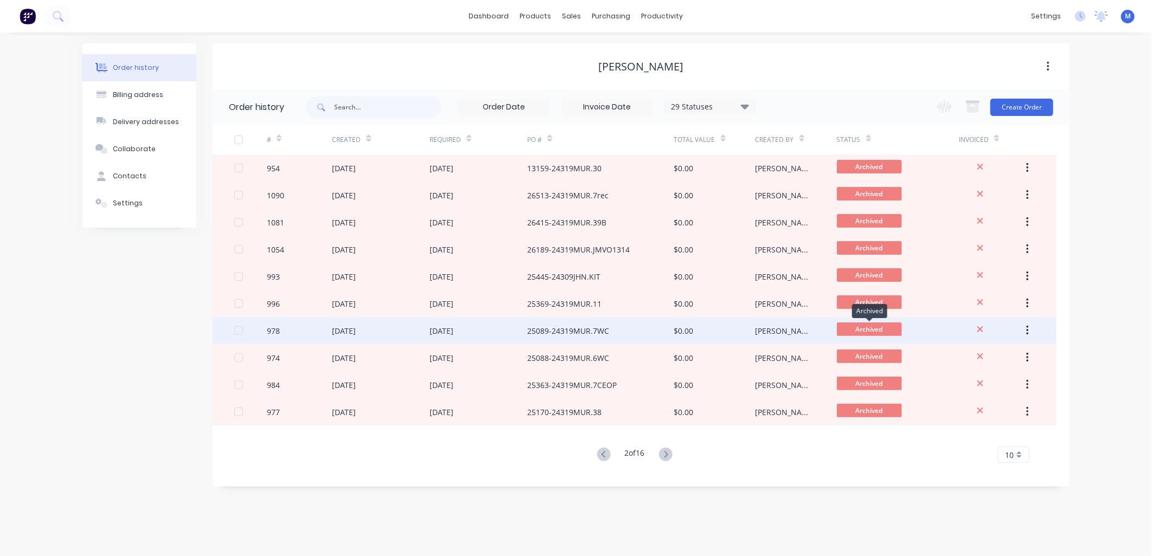
click at [858, 324] on span "Archived" at bounding box center [869, 330] width 65 height 14
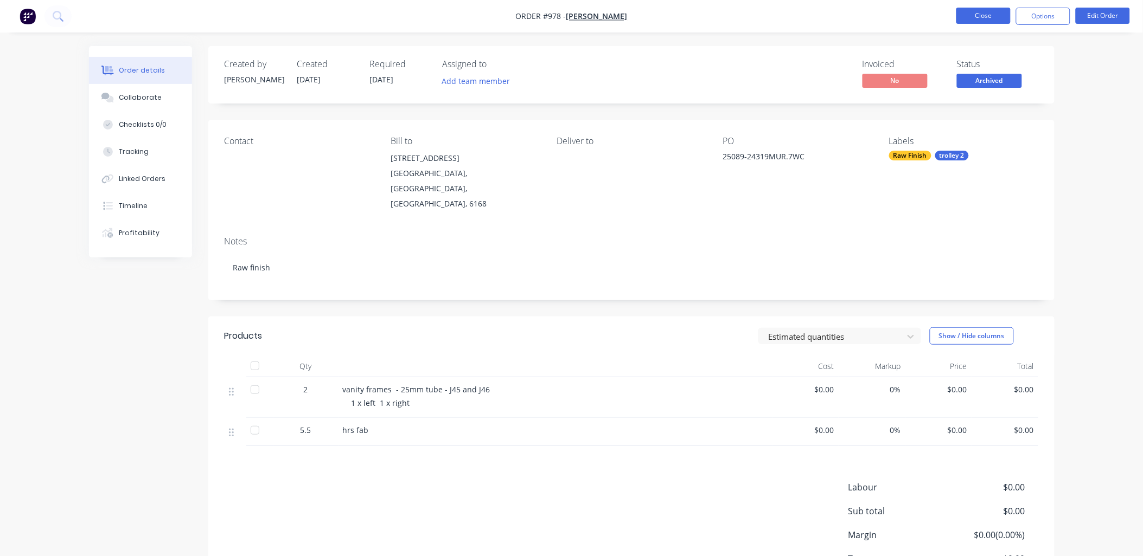
click at [978, 15] on button "Close" at bounding box center [983, 16] width 54 height 16
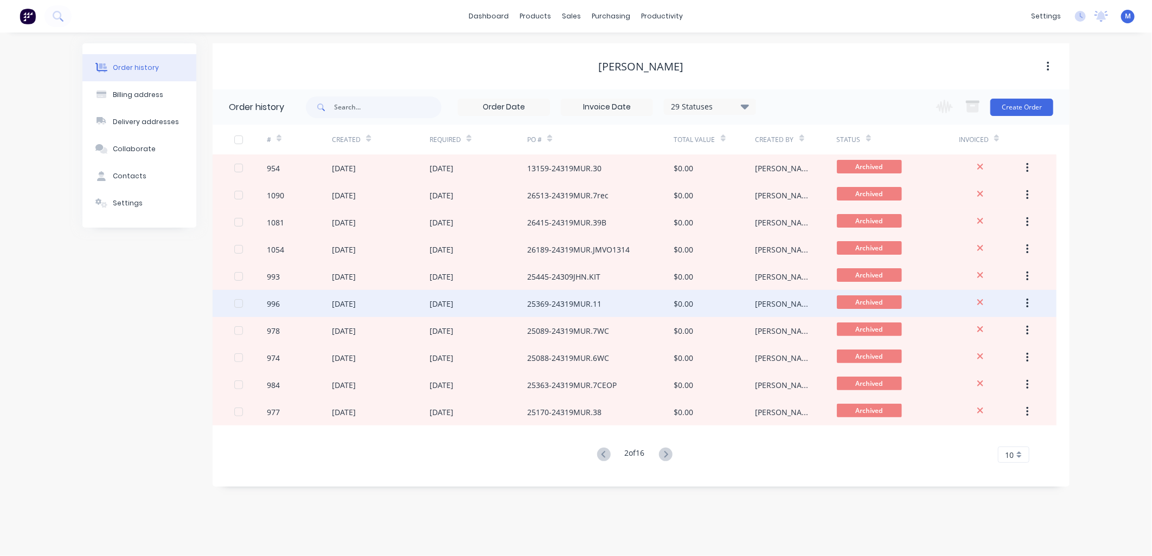
click at [866, 300] on span "Archived" at bounding box center [869, 303] width 65 height 14
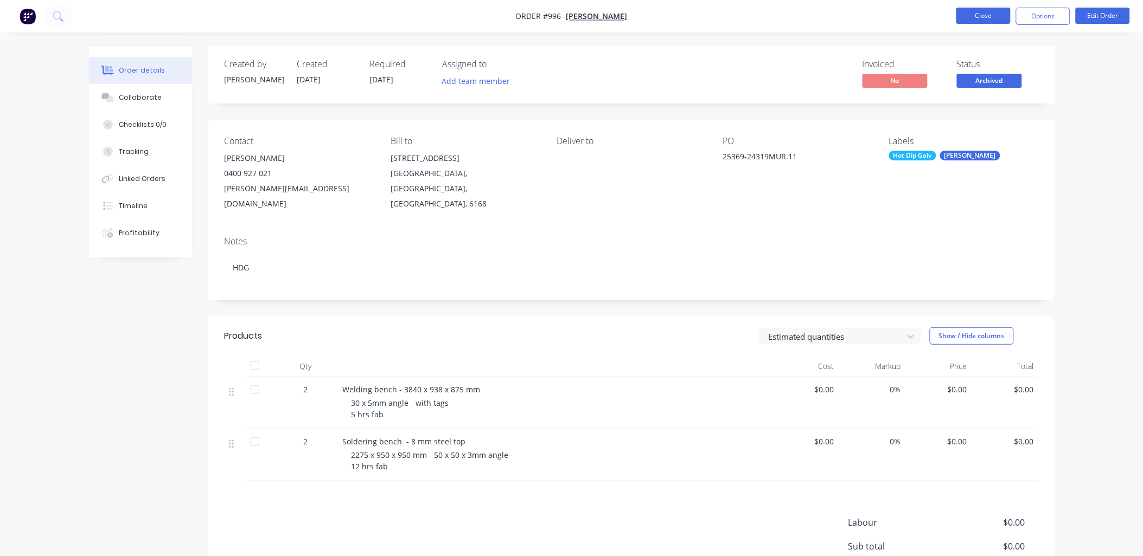
click at [972, 12] on button "Close" at bounding box center [983, 16] width 54 height 16
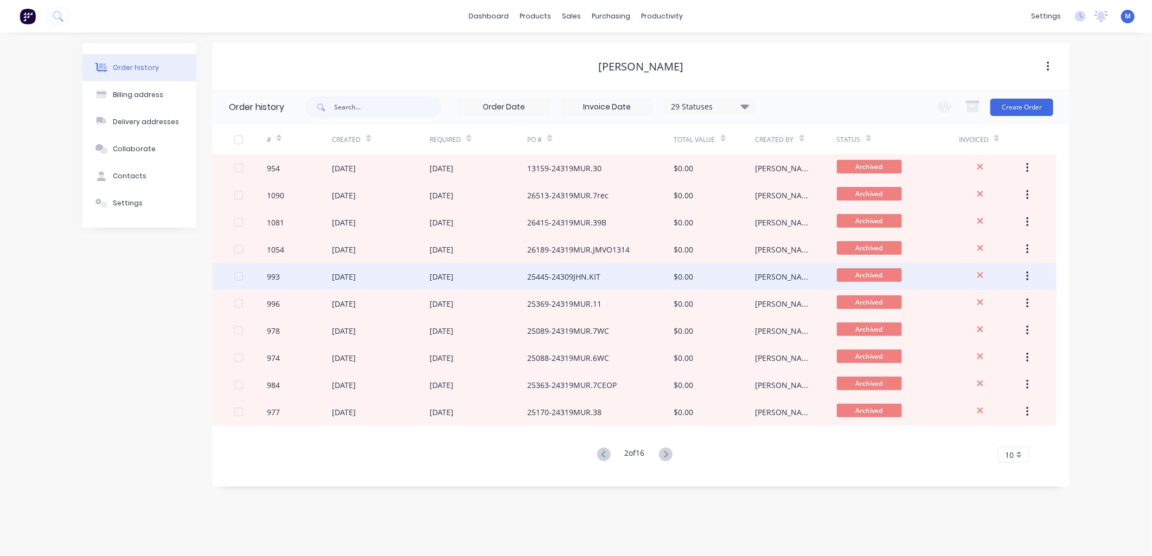
click at [870, 272] on span "Archived" at bounding box center [869, 275] width 65 height 14
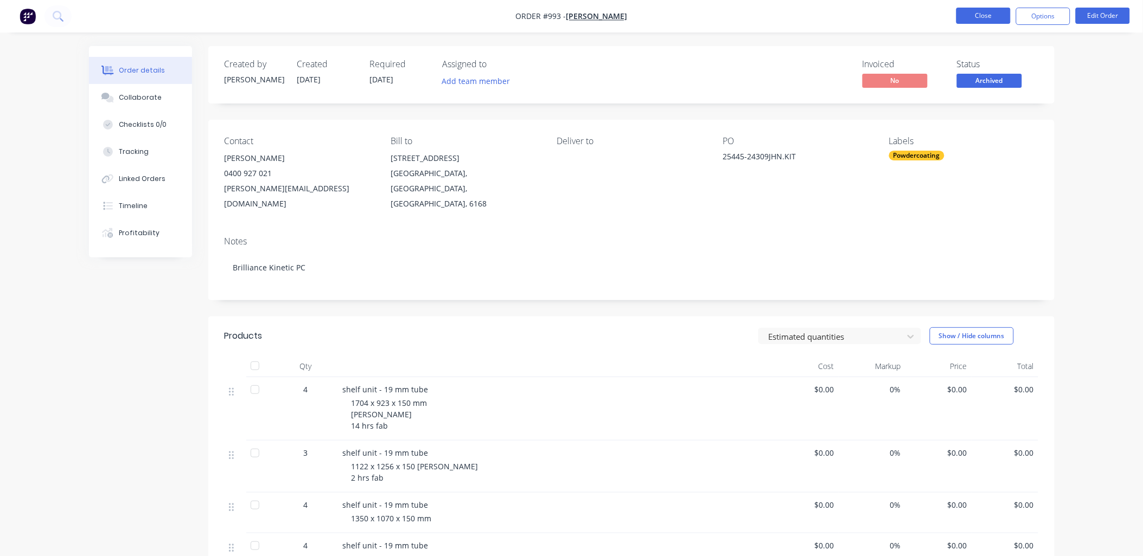
click at [982, 12] on button "Close" at bounding box center [983, 16] width 54 height 16
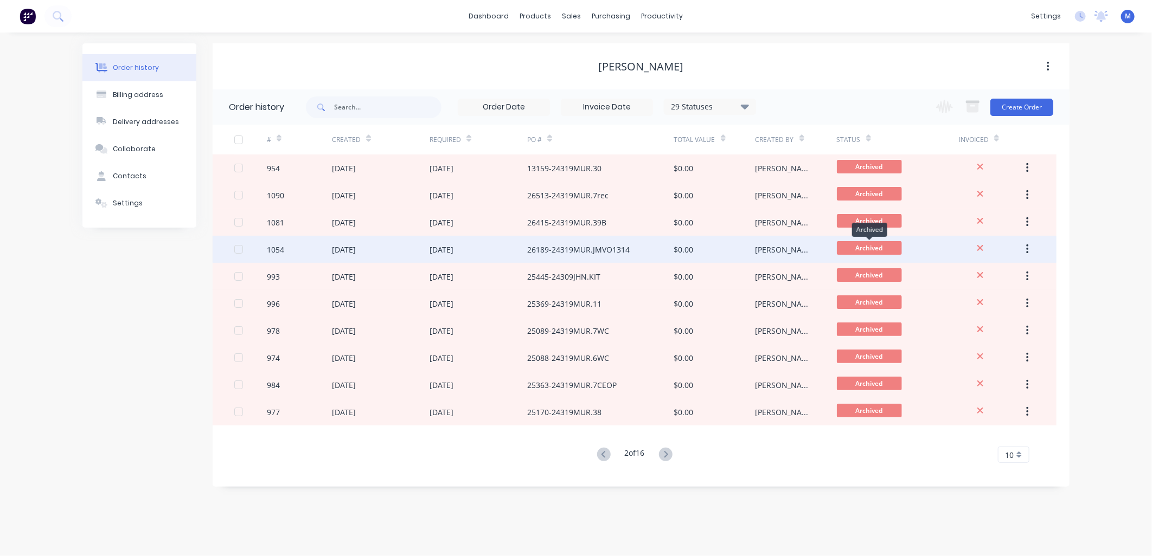
click at [868, 247] on span "Archived" at bounding box center [869, 248] width 65 height 14
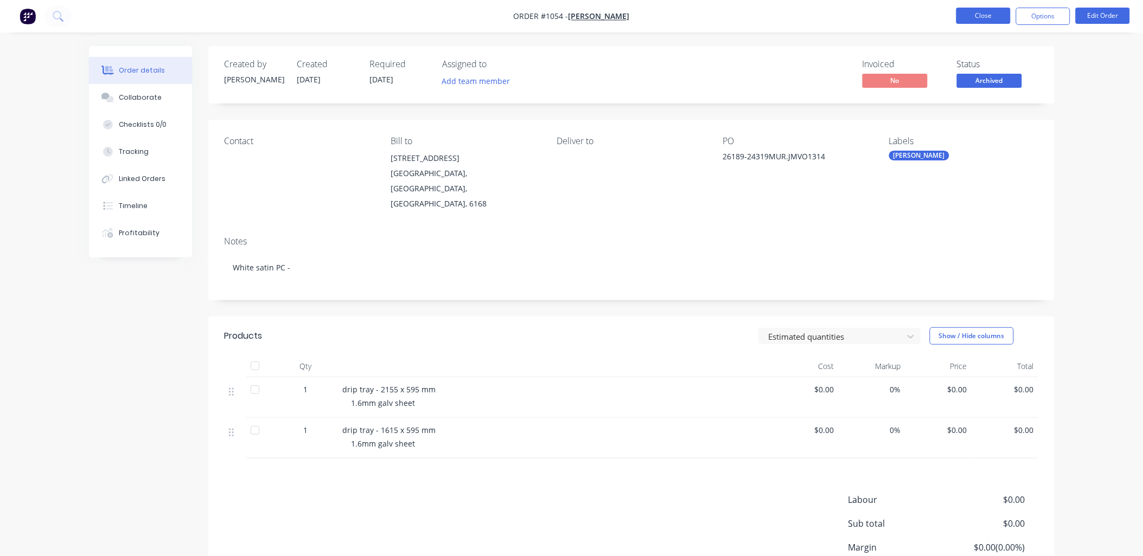
click at [971, 19] on button "Close" at bounding box center [983, 16] width 54 height 16
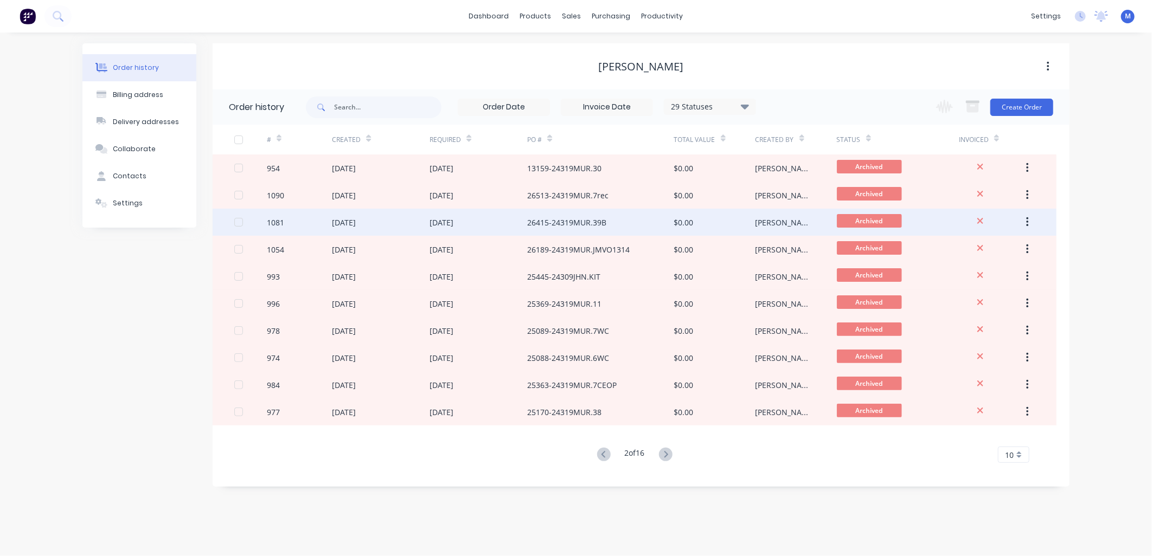
click at [880, 220] on span "Archived" at bounding box center [869, 221] width 65 height 14
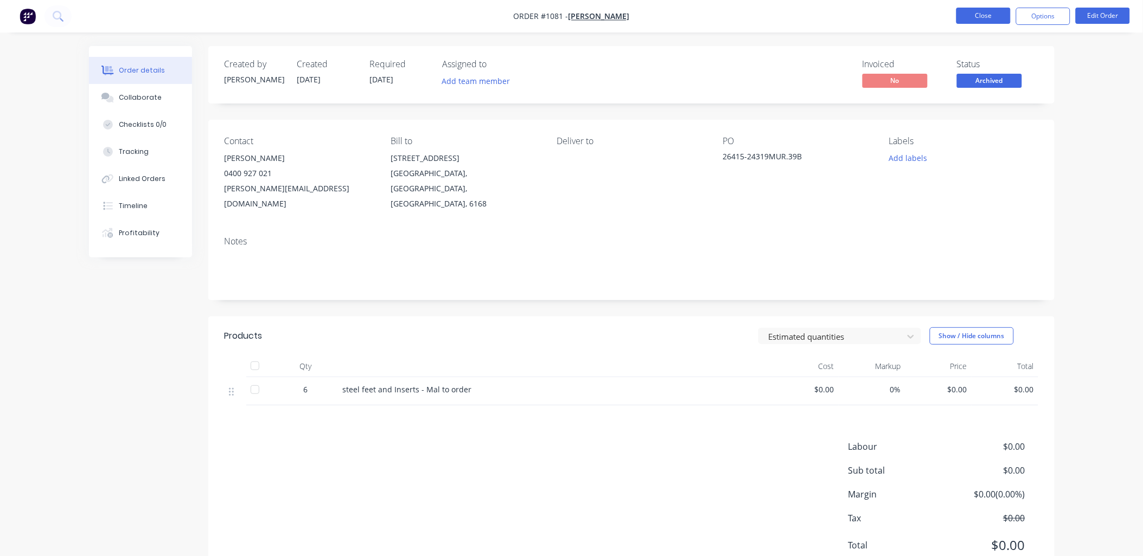
click at [973, 22] on button "Close" at bounding box center [983, 16] width 54 height 16
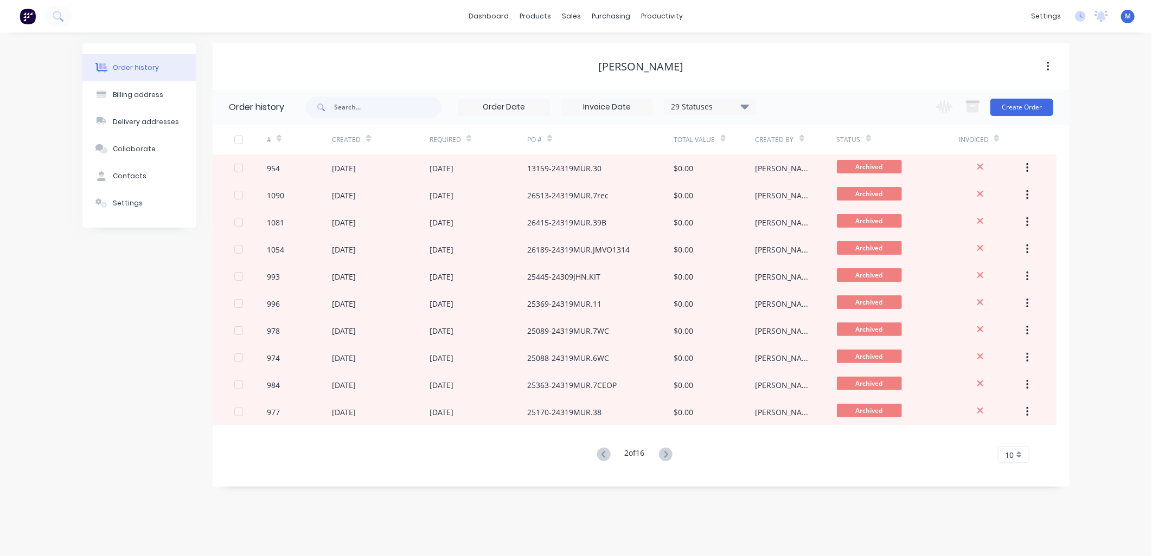
click at [672, 448] on button at bounding box center [666, 455] width 20 height 16
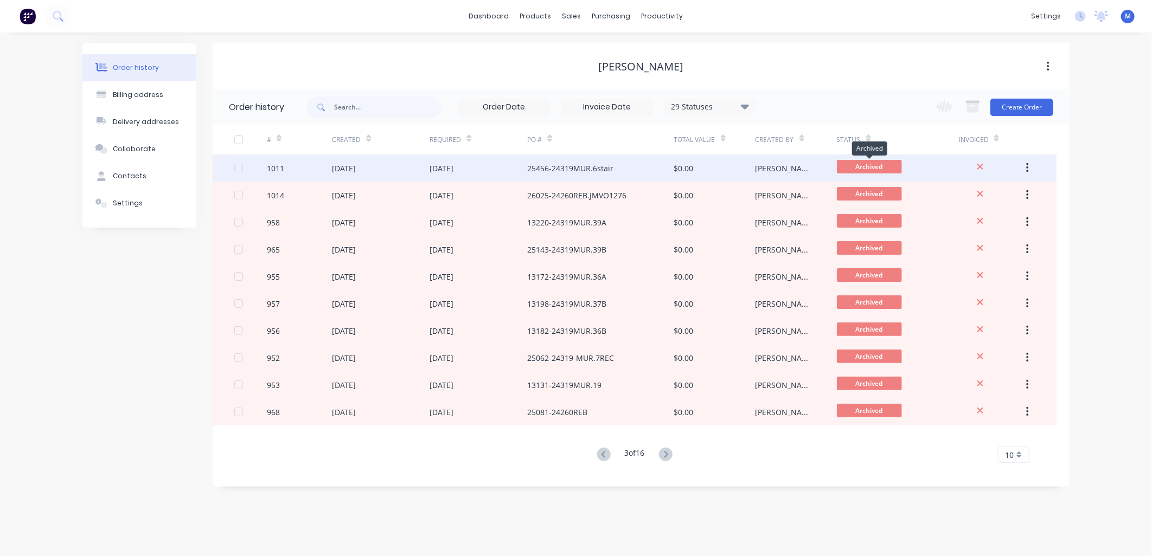
click at [853, 165] on span "Archived" at bounding box center [869, 167] width 65 height 14
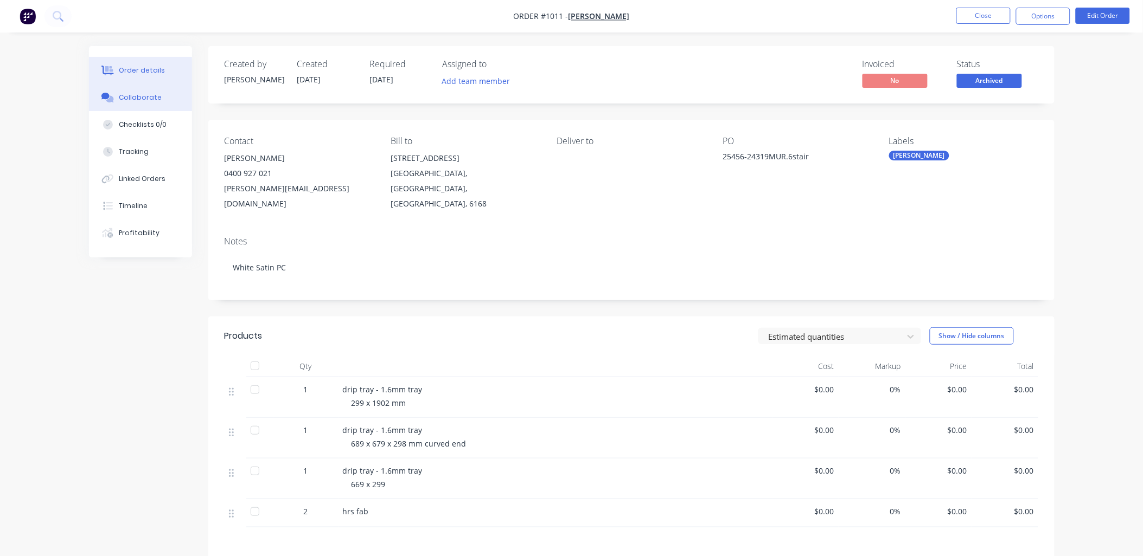
click at [149, 101] on div "Collaborate" at bounding box center [140, 98] width 43 height 10
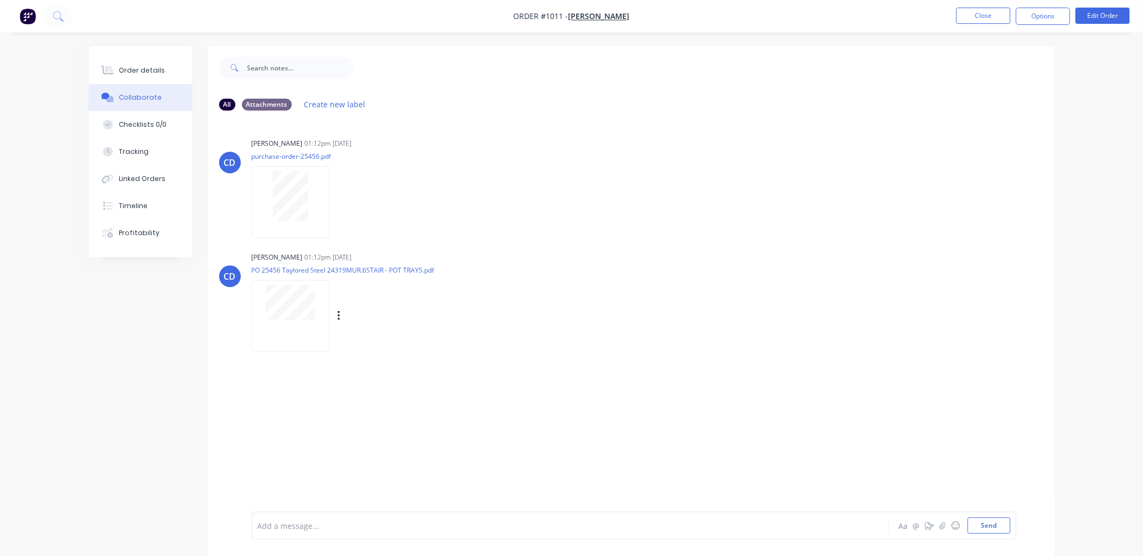
click at [272, 321] on div at bounding box center [291, 315] width 78 height 71
click at [108, 67] on icon at bounding box center [109, 70] width 9 height 9
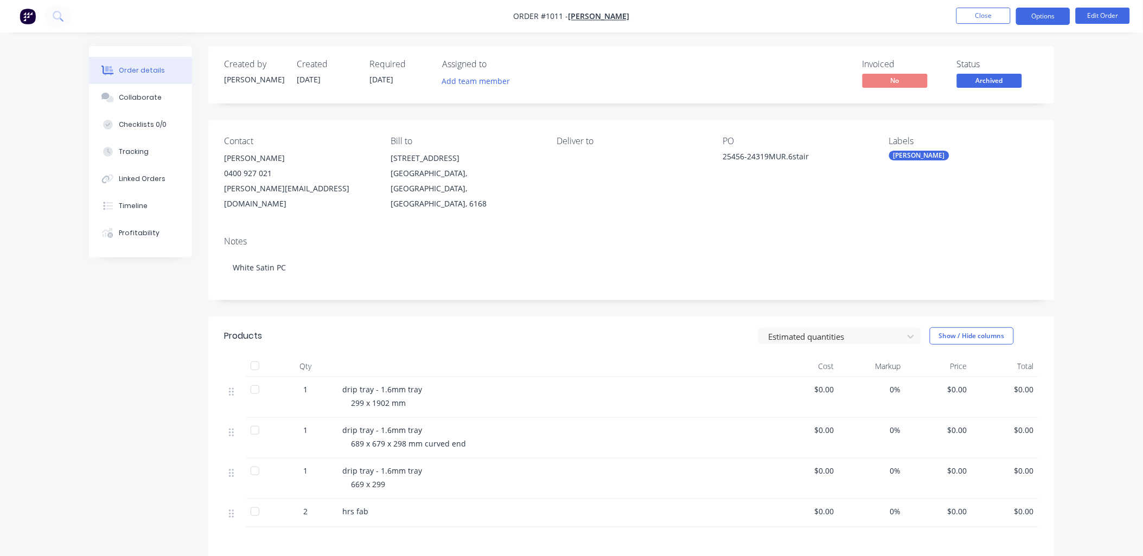
click at [1042, 21] on button "Options" at bounding box center [1043, 16] width 54 height 17
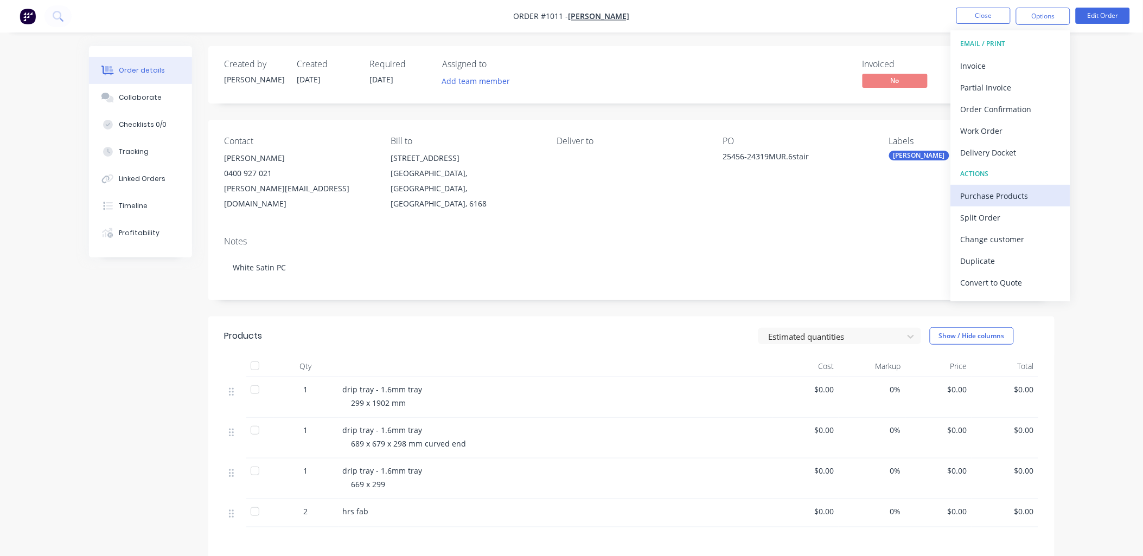
click at [1001, 193] on div "Purchase Products" at bounding box center [1010, 196] width 100 height 16
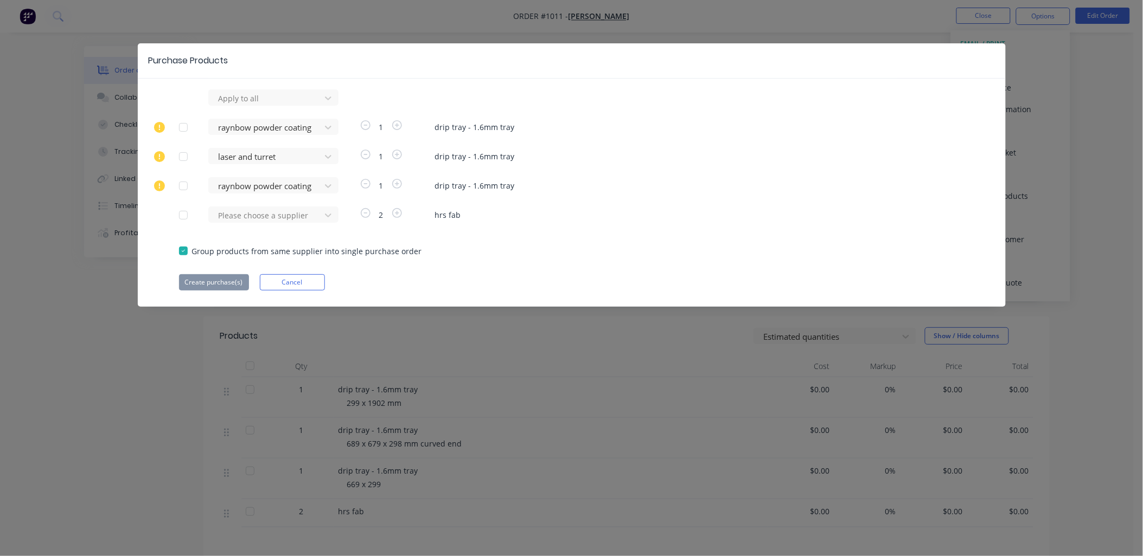
click at [185, 128] on div at bounding box center [183, 128] width 22 height 22
click at [212, 285] on button "Create purchase(s)" at bounding box center [214, 282] width 70 height 16
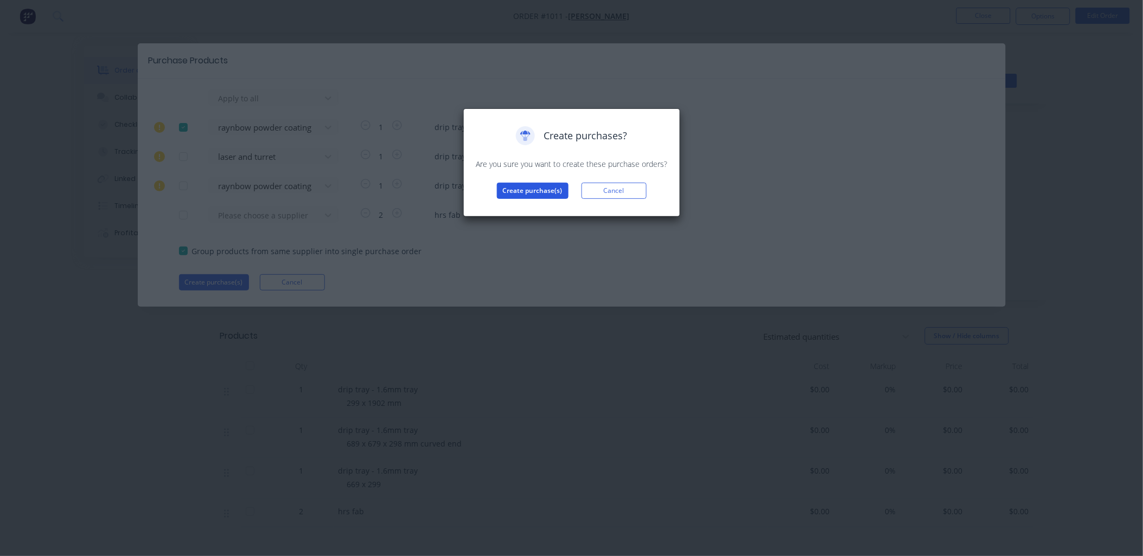
click at [540, 190] on button "Create purchase(s)" at bounding box center [533, 191] width 72 height 16
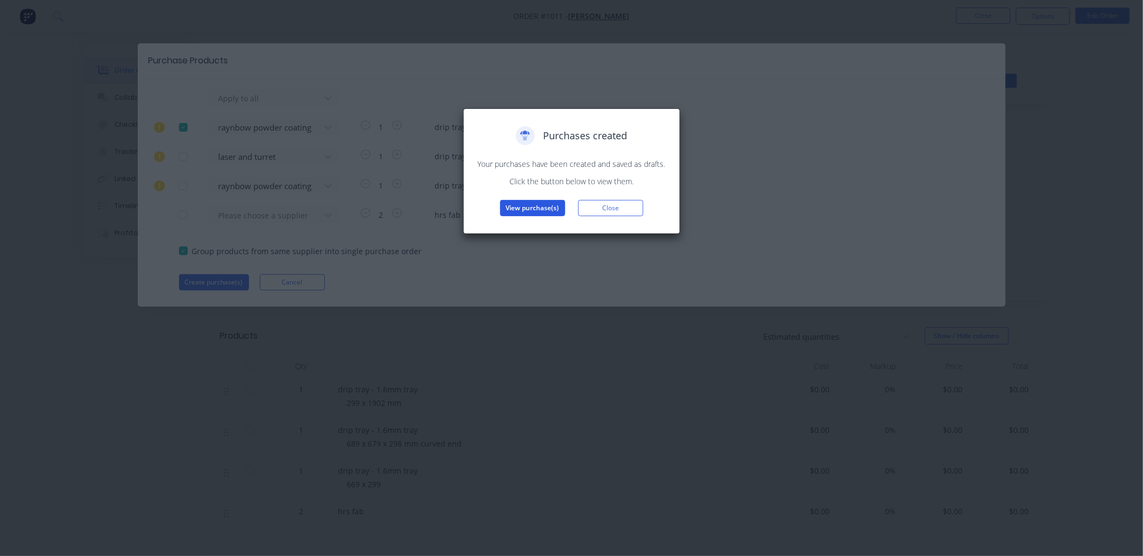
click at [553, 209] on button "View purchase(s)" at bounding box center [532, 208] width 65 height 16
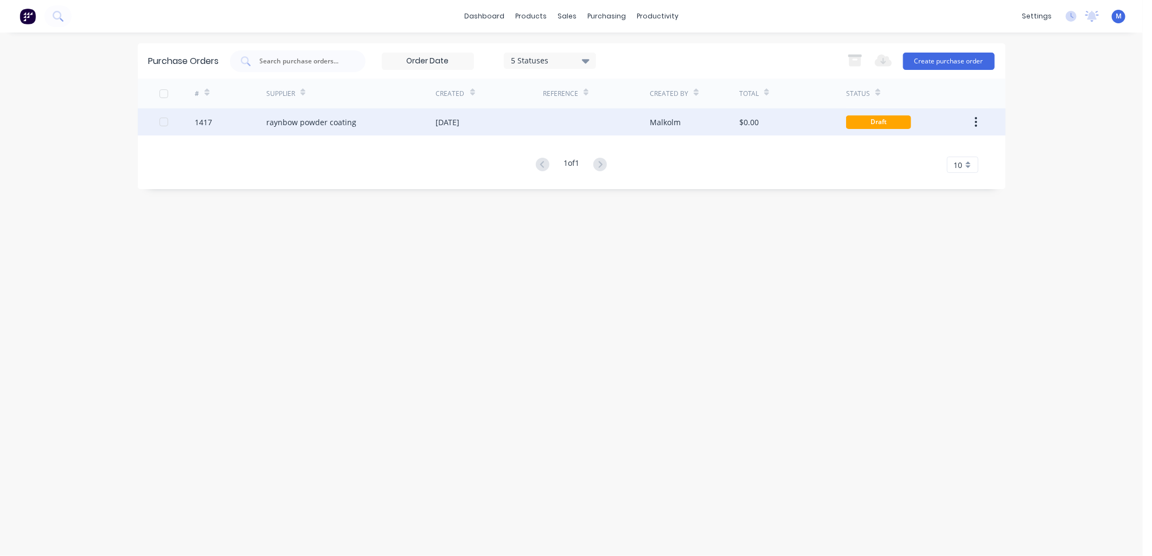
click at [325, 125] on div "raynbow powder coating" at bounding box center [311, 122] width 90 height 11
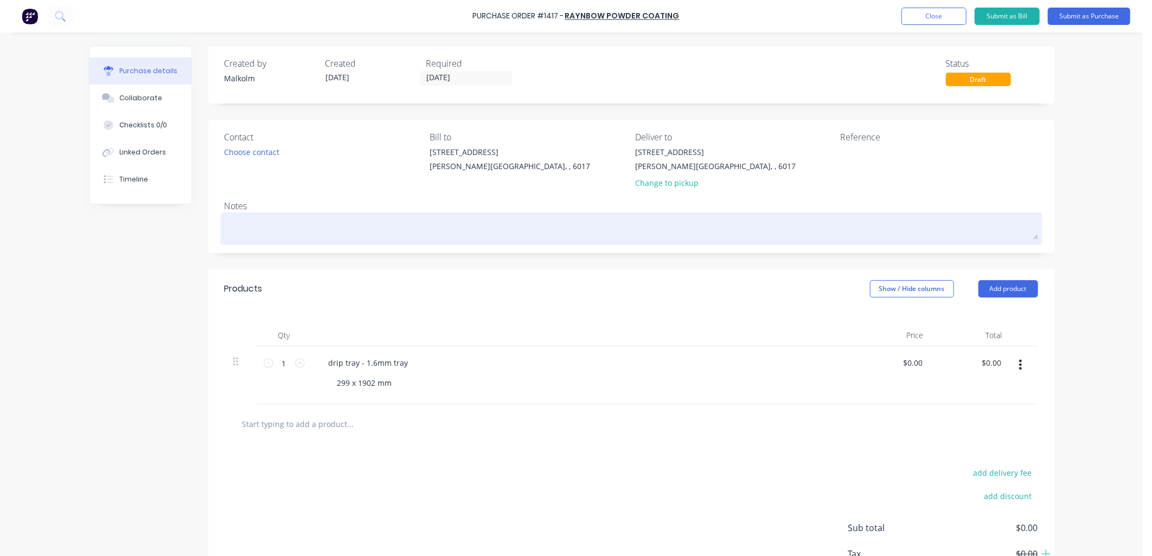
click at [310, 227] on textarea at bounding box center [632, 227] width 814 height 24
type textarea "x"
type textarea "P"
type textarea "x"
type textarea "PC"
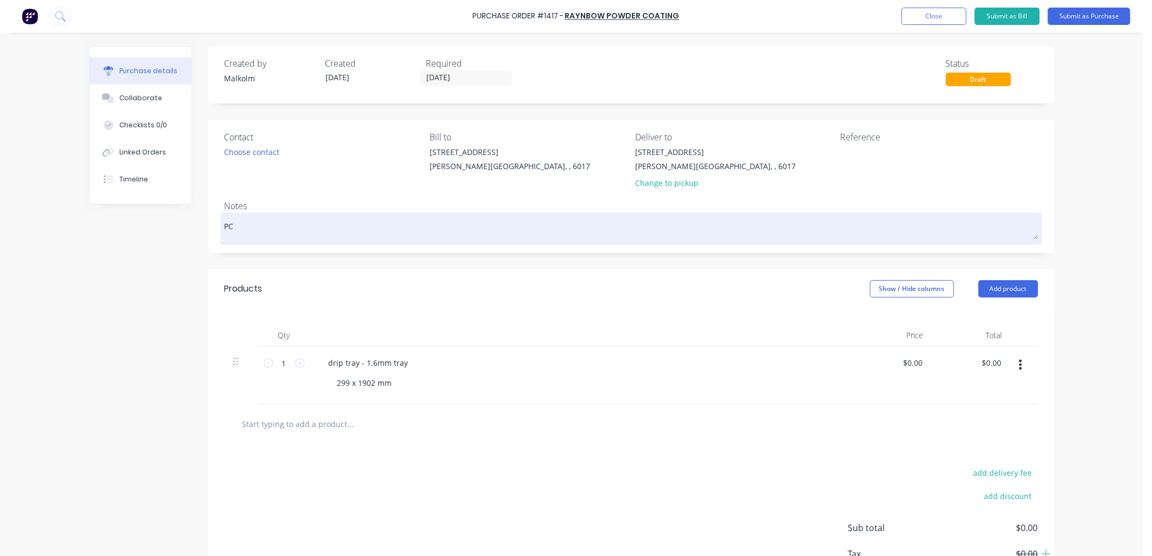
type textarea "x"
type textarea "PC"
type textarea "x"
type textarea "PC W"
type textarea "x"
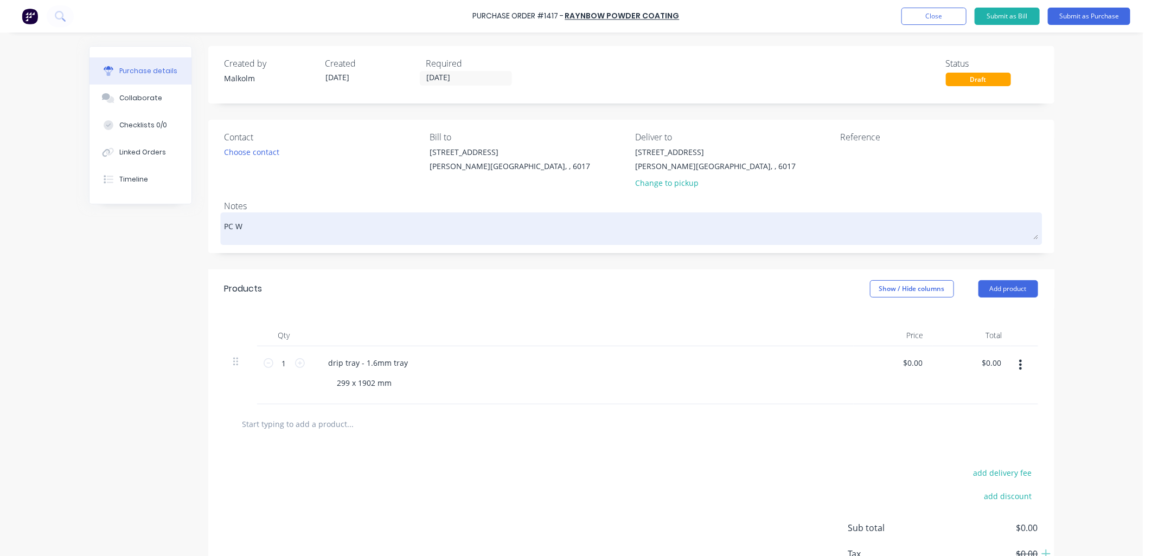
type textarea "PC Wh"
type textarea "x"
type textarea "PC Whi"
type textarea "x"
type textarea "PC Whit"
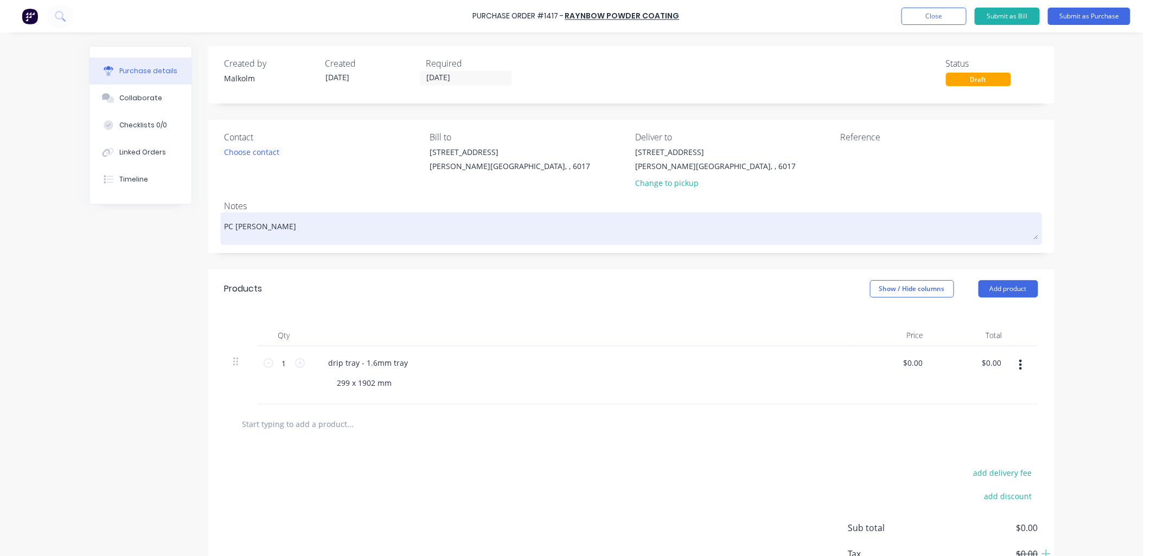
type textarea "x"
type textarea "PC White"
type textarea "x"
type textarea "PC White"
type textarea "x"
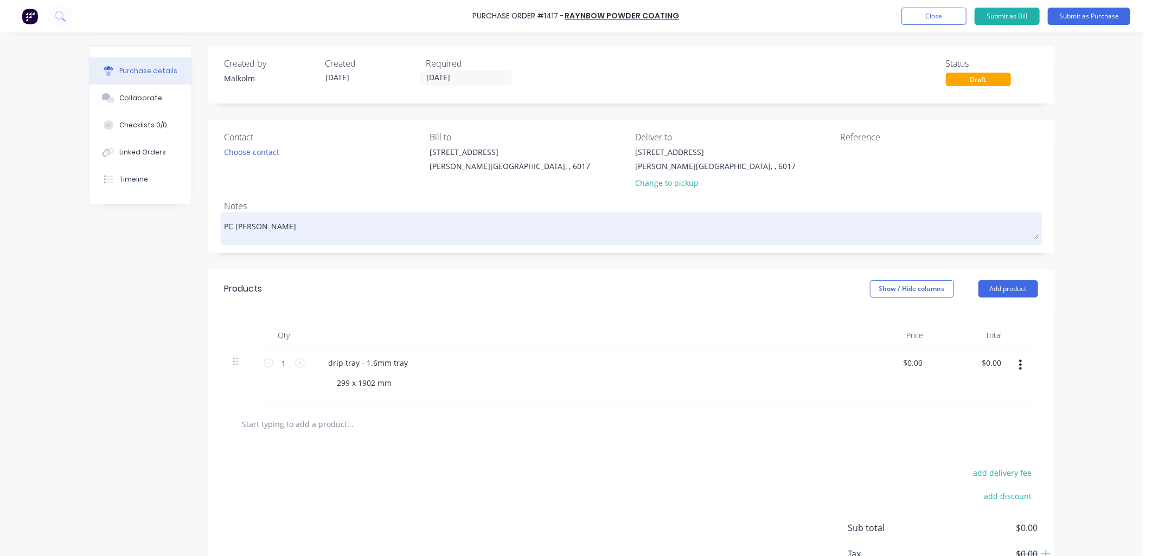
type textarea "PC White S"
type textarea "x"
type textarea "PC White Sa"
type textarea "x"
type textarea "PC White Sat"
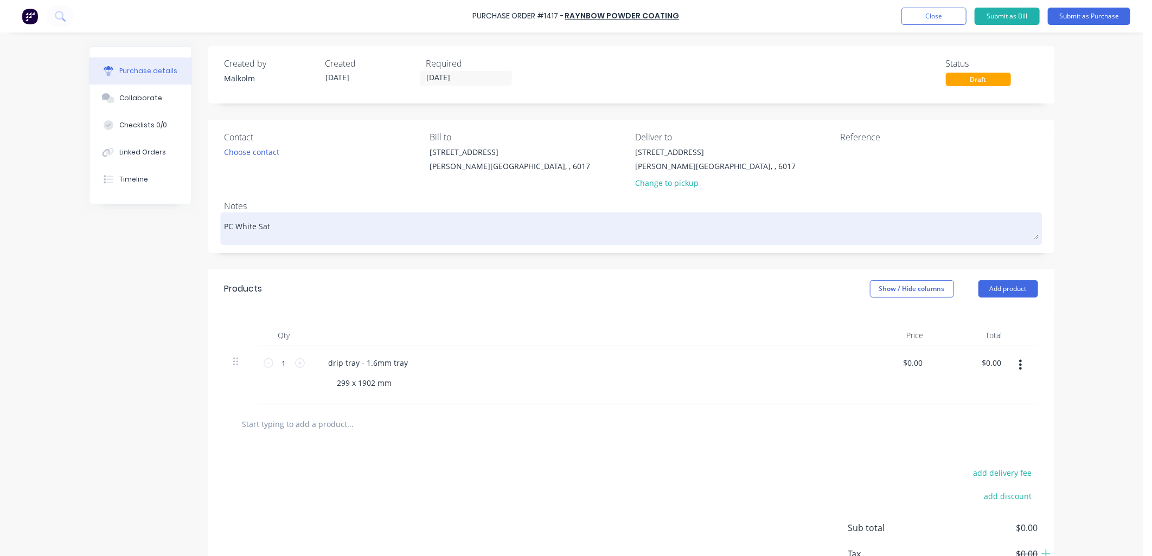
type textarea "x"
type textarea "PC White Sati"
type textarea "x"
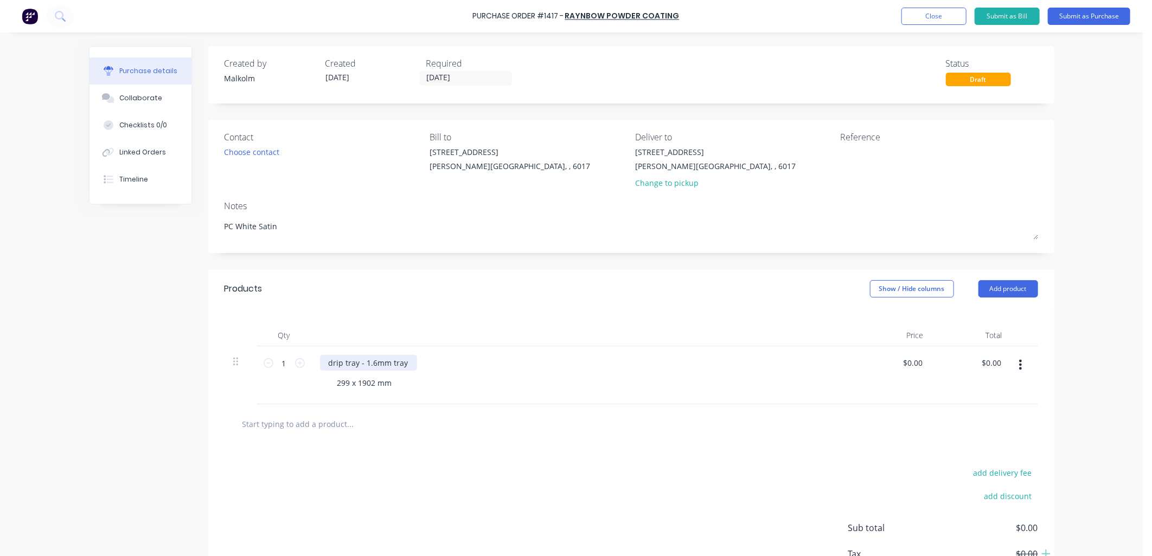
type textarea "PC White Satin"
type textarea "x"
type textarea "PC White Satin"
click at [402, 366] on div "drip tray - 1.6mm tray" at bounding box center [368, 363] width 97 height 16
type textarea "x"
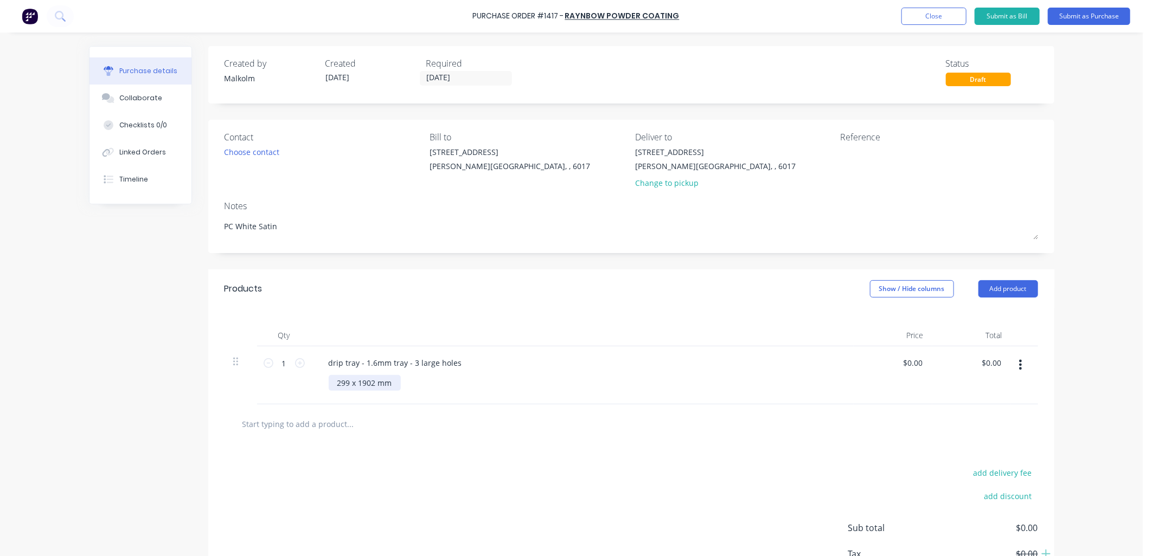
drag, startPoint x: 332, startPoint y: 385, endPoint x: 332, endPoint y: 397, distance: 11.9
click at [332, 386] on div "299 x 1902 mm" at bounding box center [365, 383] width 72 height 16
type textarea "x"
click at [568, 344] on div at bounding box center [582, 336] width 542 height 22
click at [860, 154] on textarea at bounding box center [909, 158] width 136 height 24
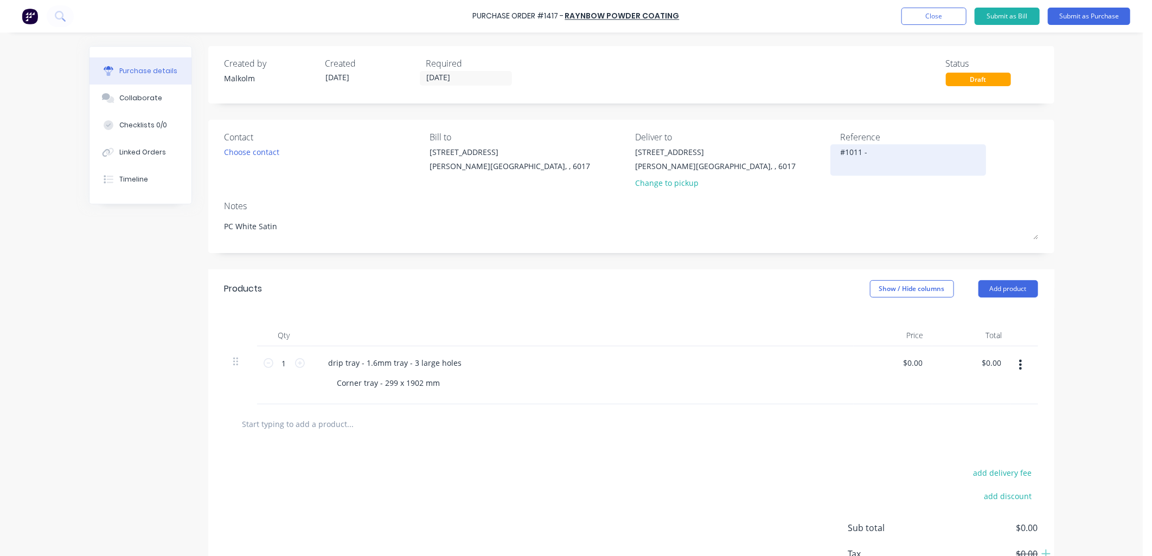
type textarea "#1011 -"
type textarea "x"
type textarea "#1011 - Z"
type textarea "x"
type textarea "#1011 - Ze"
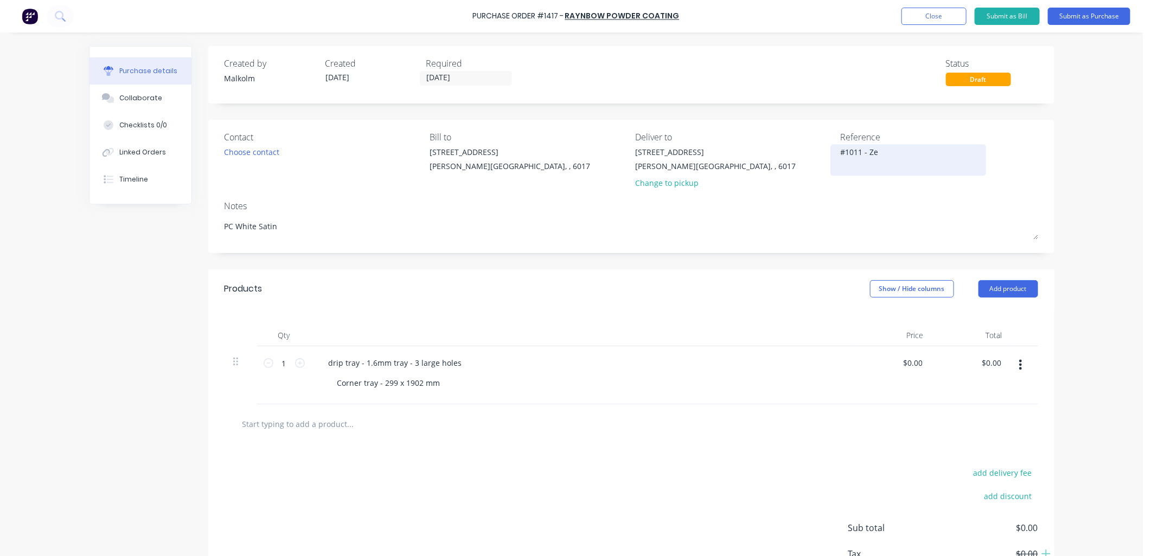
type textarea "x"
type textarea "#1011 - Zee"
type textarea "x"
type textarea "#1011 - Zeel"
type textarea "x"
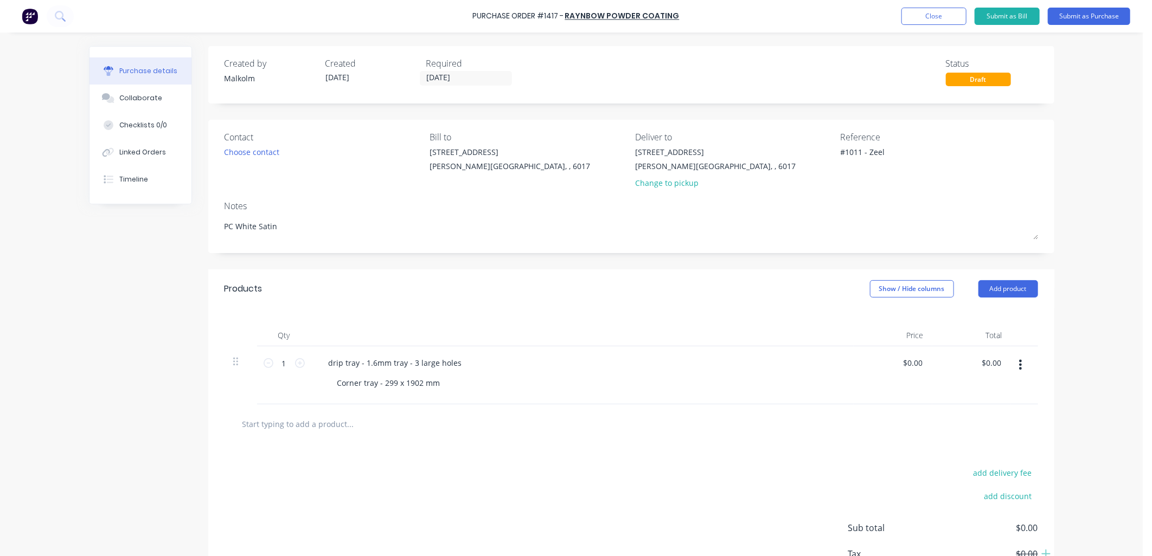
type textarea "#1011 - Zeel"
click at [817, 210] on div "Notes" at bounding box center [632, 206] width 814 height 13
click at [1071, 19] on button "Submit as Purchase" at bounding box center [1089, 16] width 82 height 17
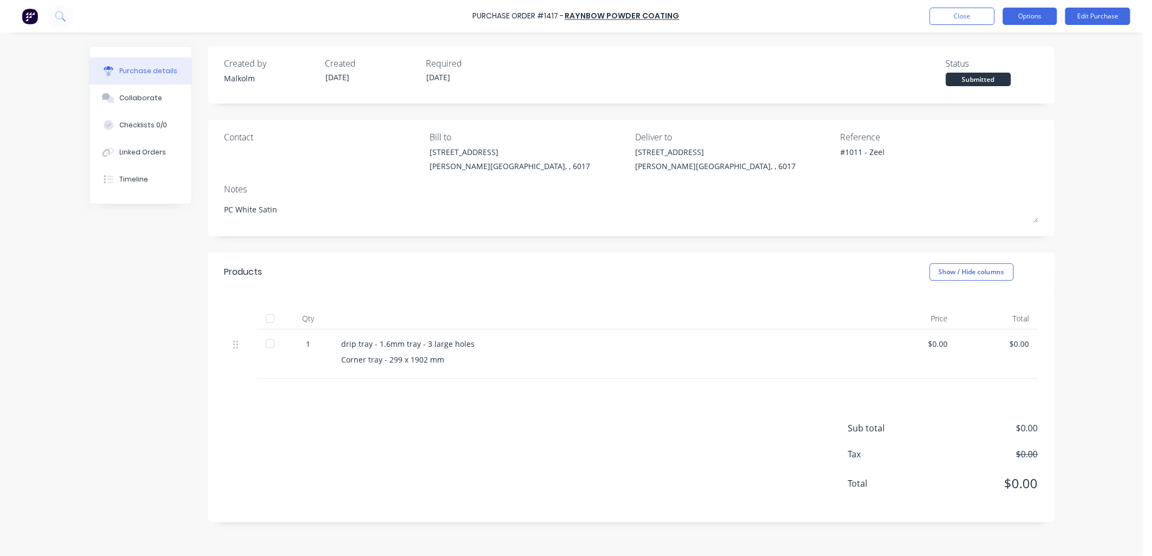
click at [1050, 20] on button "Options" at bounding box center [1030, 16] width 54 height 17
click at [1010, 47] on div "Print / Email" at bounding box center [1006, 44] width 84 height 16
click at [998, 87] on div "Without pricing" at bounding box center [1006, 88] width 84 height 16
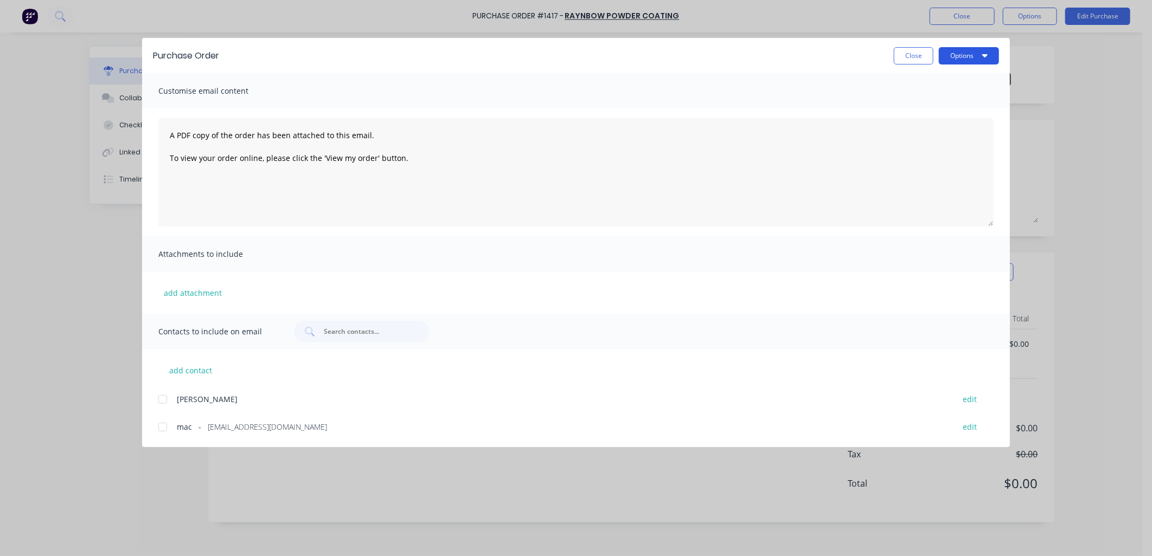
click at [989, 60] on button "Options" at bounding box center [969, 55] width 60 height 17
click at [936, 80] on div "Preview" at bounding box center [948, 83] width 84 height 16
type textarea "x"
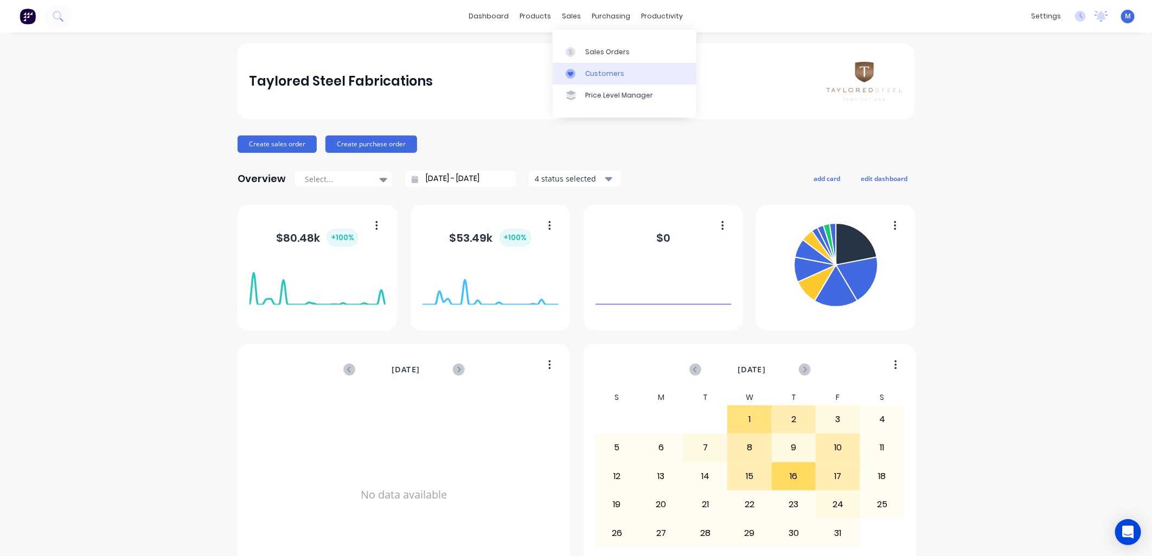
click at [585, 69] on div "Customers" at bounding box center [604, 74] width 39 height 10
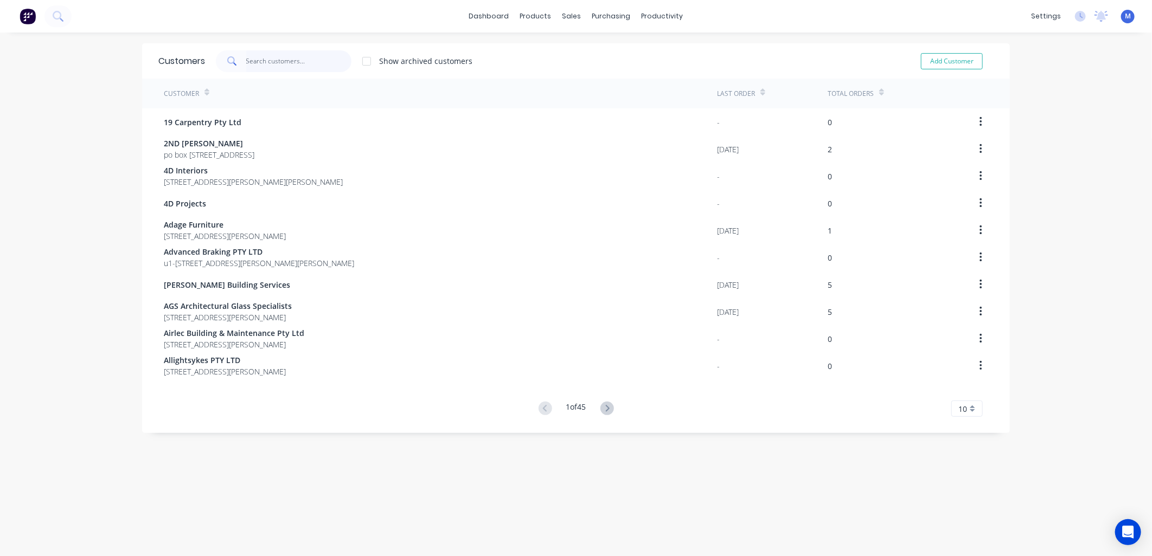
click at [287, 67] on input "text" at bounding box center [299, 61] width 106 height 22
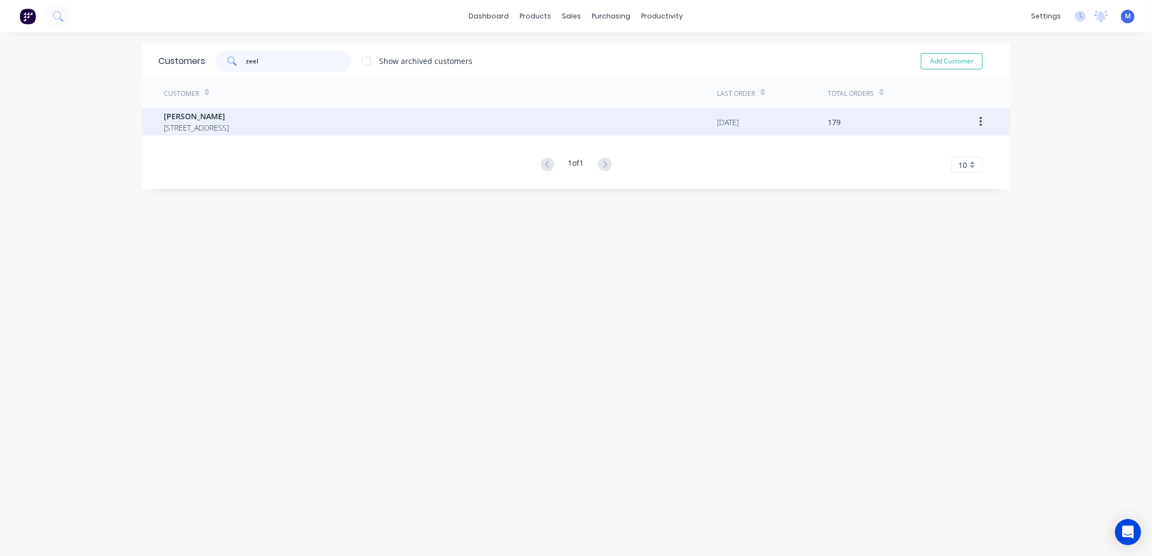
type input "zeel"
click at [229, 117] on span "[PERSON_NAME]" at bounding box center [196, 116] width 65 height 11
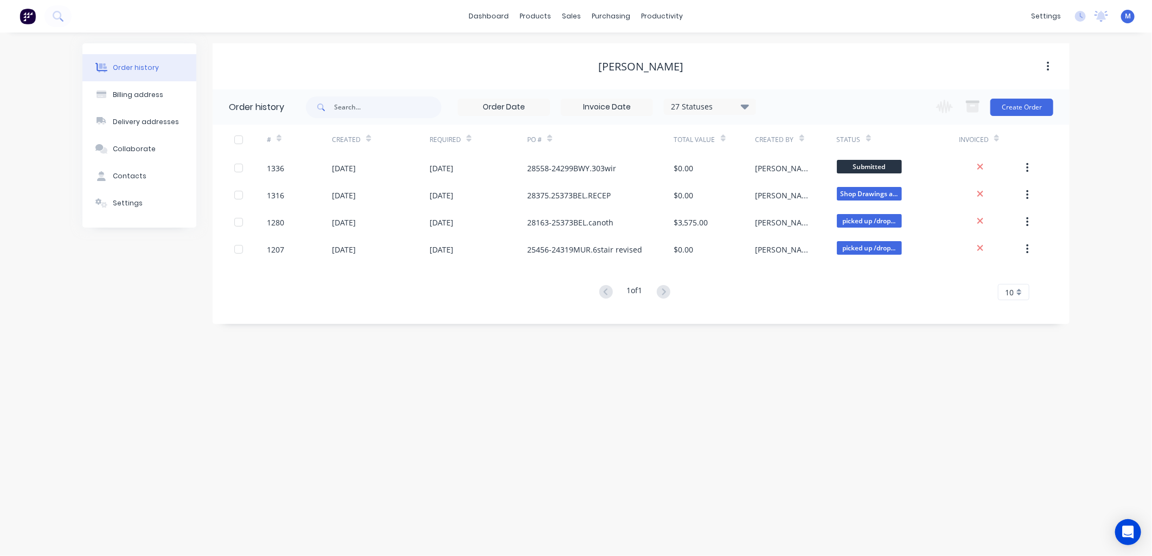
click at [729, 105] on div "27 Statuses" at bounding box center [709, 107] width 91 height 12
click at [724, 258] on div "Archived" at bounding box center [732, 259] width 136 height 22
click at [799, 253] on label at bounding box center [799, 253] width 0 height 0
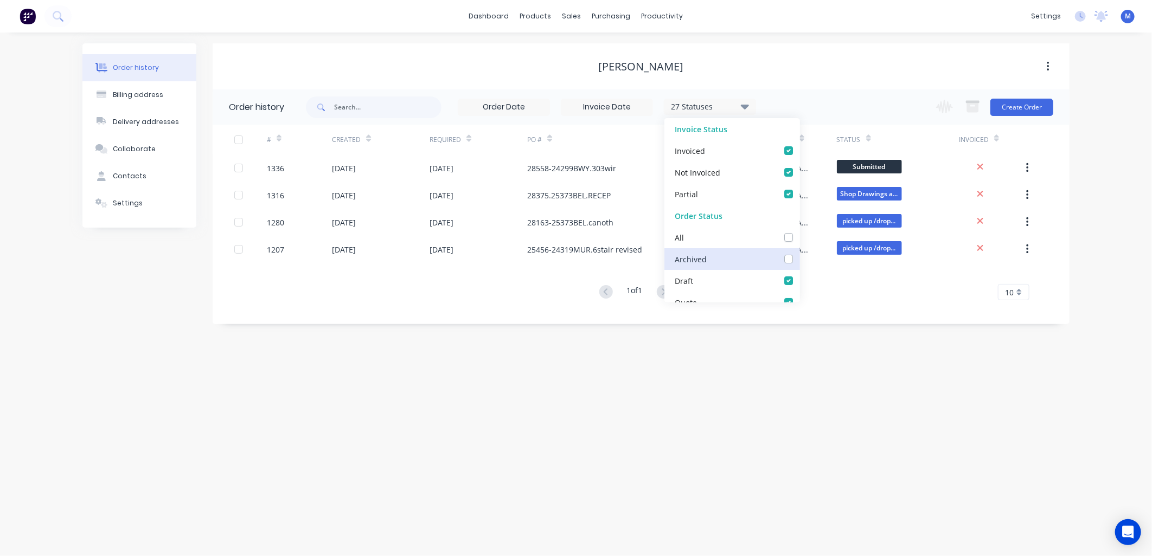
click at [799, 261] on input "checkbox" at bounding box center [803, 258] width 9 height 10
checkbox input "true"
click at [762, 338] on div "Order history Billing address Delivery addresses Collaborate Contacts Settings …" at bounding box center [576, 295] width 1152 height 524
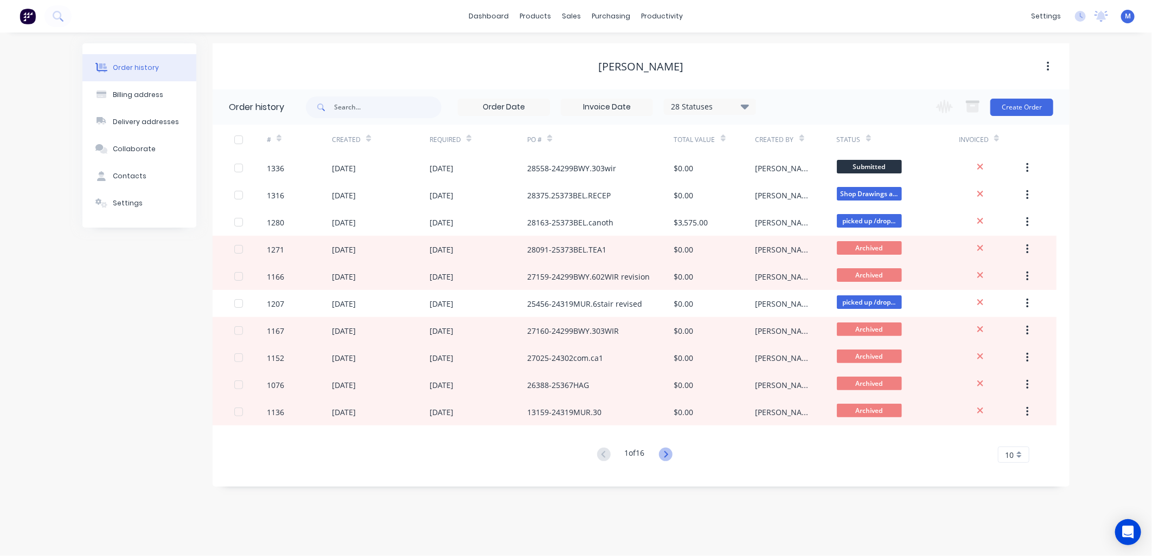
click at [661, 452] on icon at bounding box center [666, 455] width 14 height 14
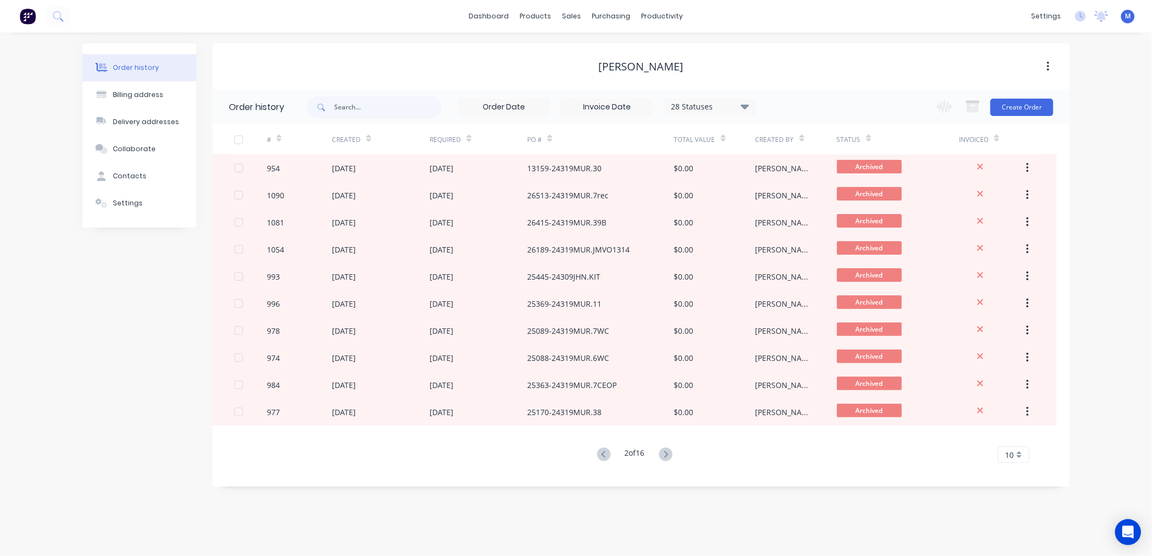
click at [664, 454] on icon at bounding box center [666, 455] width 14 height 14
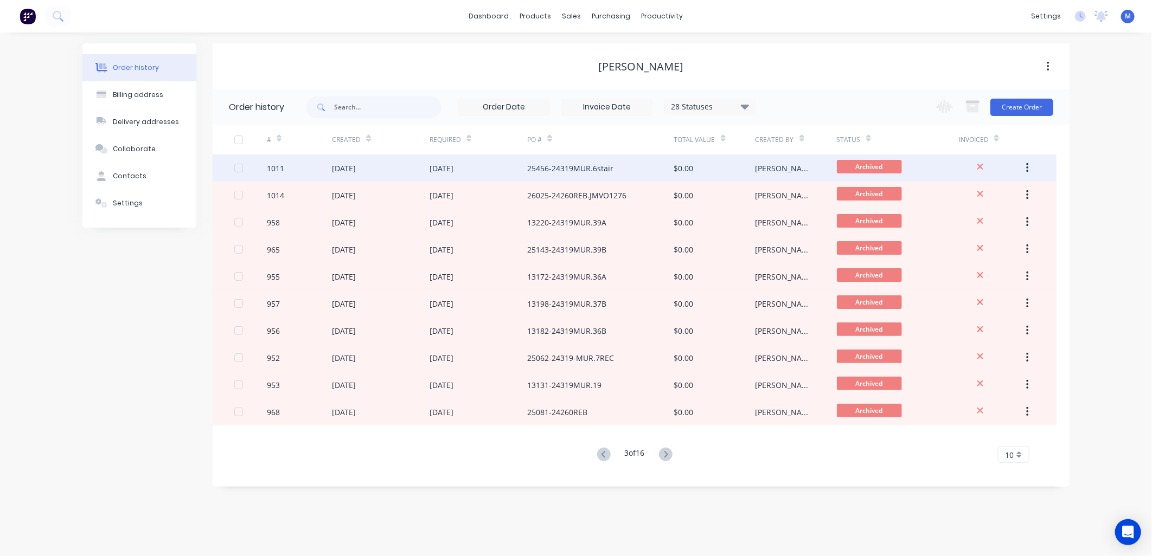
click at [854, 163] on span "Archived" at bounding box center [869, 167] width 65 height 14
